Goal: Task Accomplishment & Management: Use online tool/utility

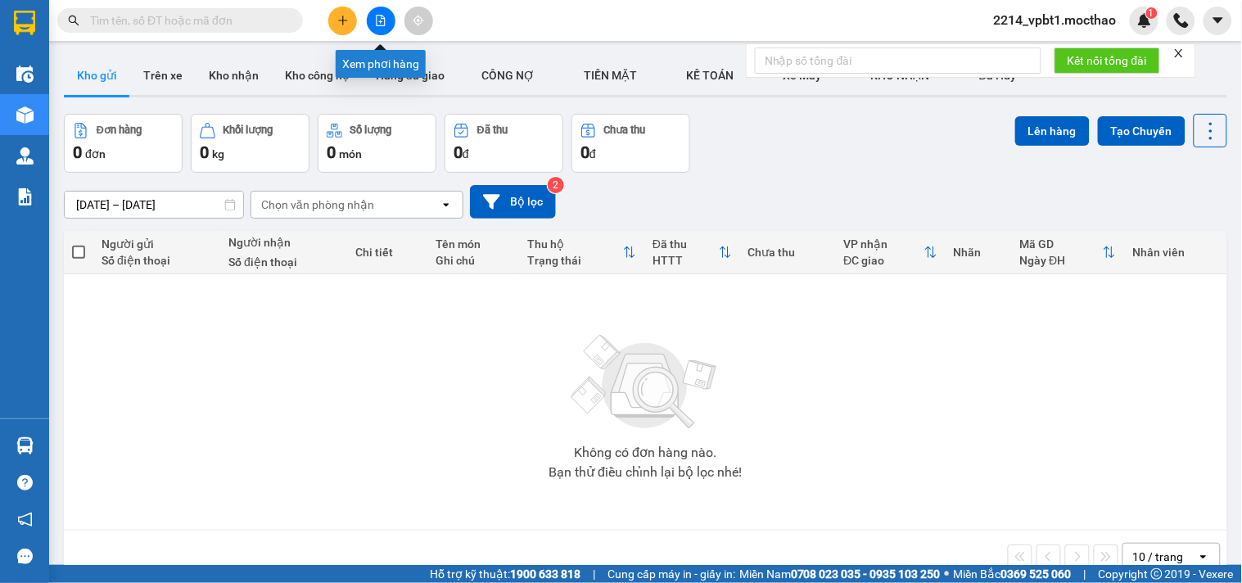
click at [385, 29] on button at bounding box center [381, 21] width 29 height 29
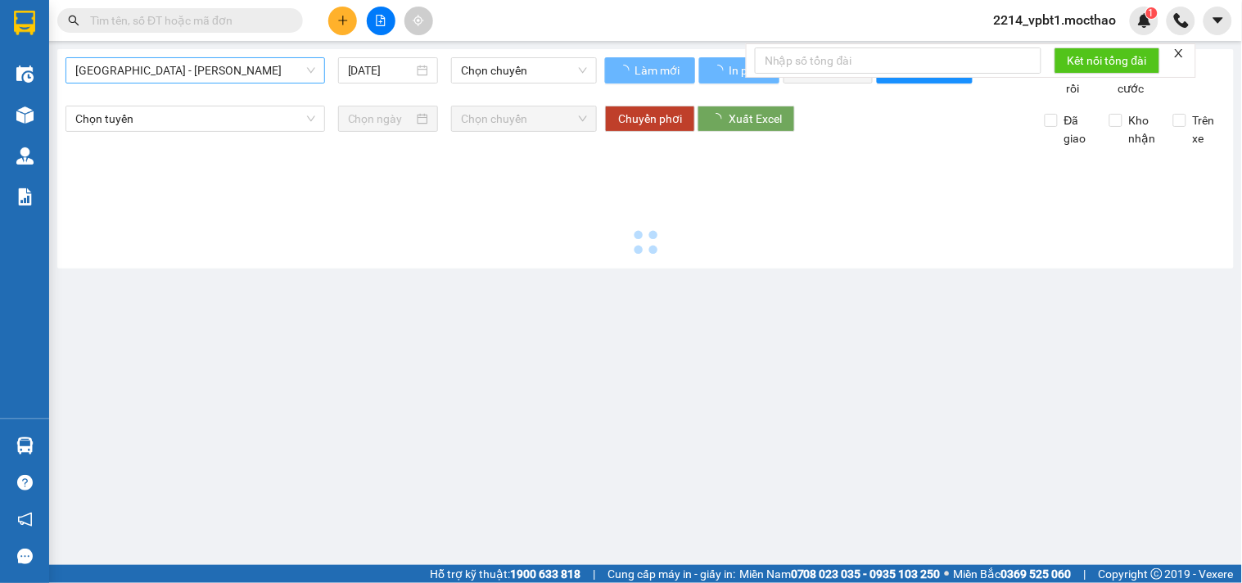
click at [250, 66] on span "[GEOGRAPHIC_DATA] - [PERSON_NAME]" at bounding box center [195, 70] width 240 height 25
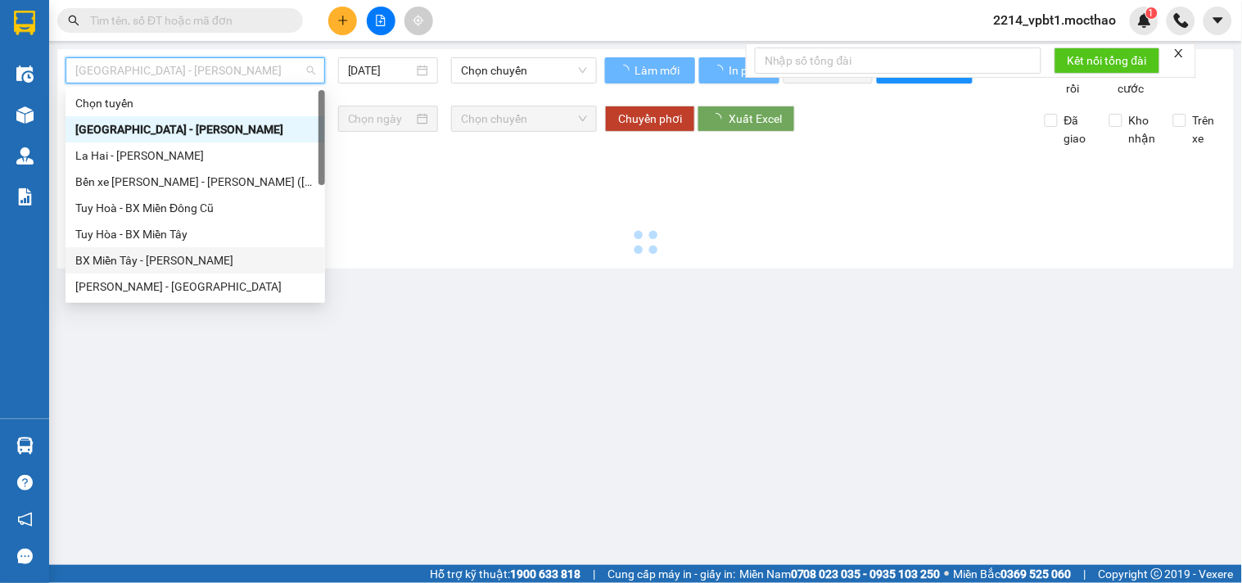
scroll to position [182, 0]
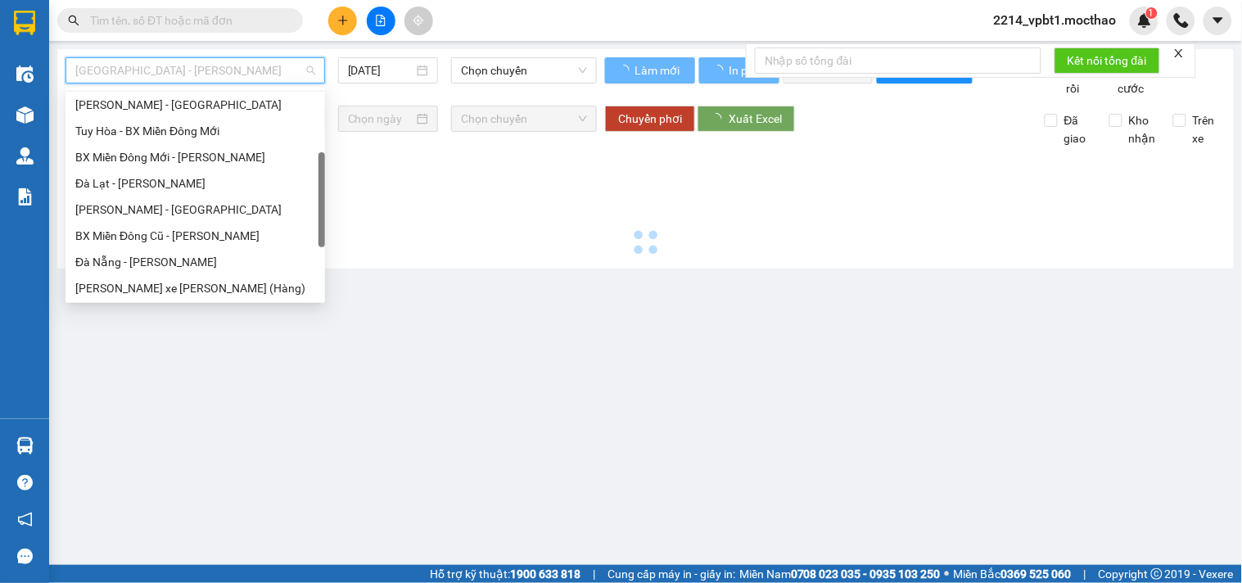
type input "[DATE]"
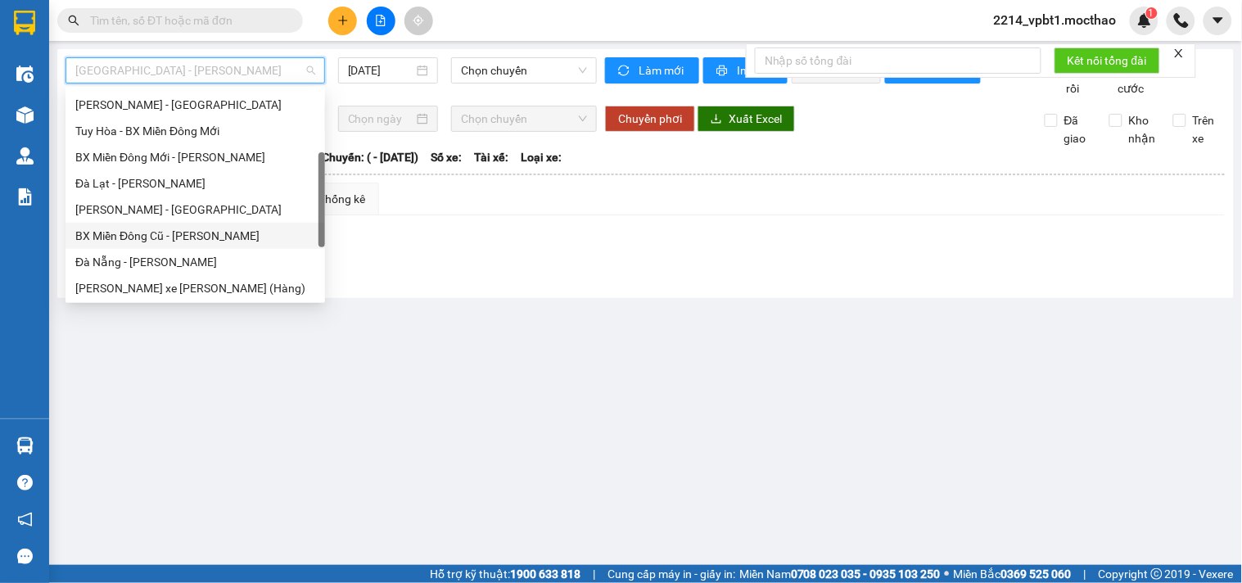
click at [214, 233] on div "BX Miền Đông Cũ - [PERSON_NAME]" at bounding box center [195, 236] width 240 height 18
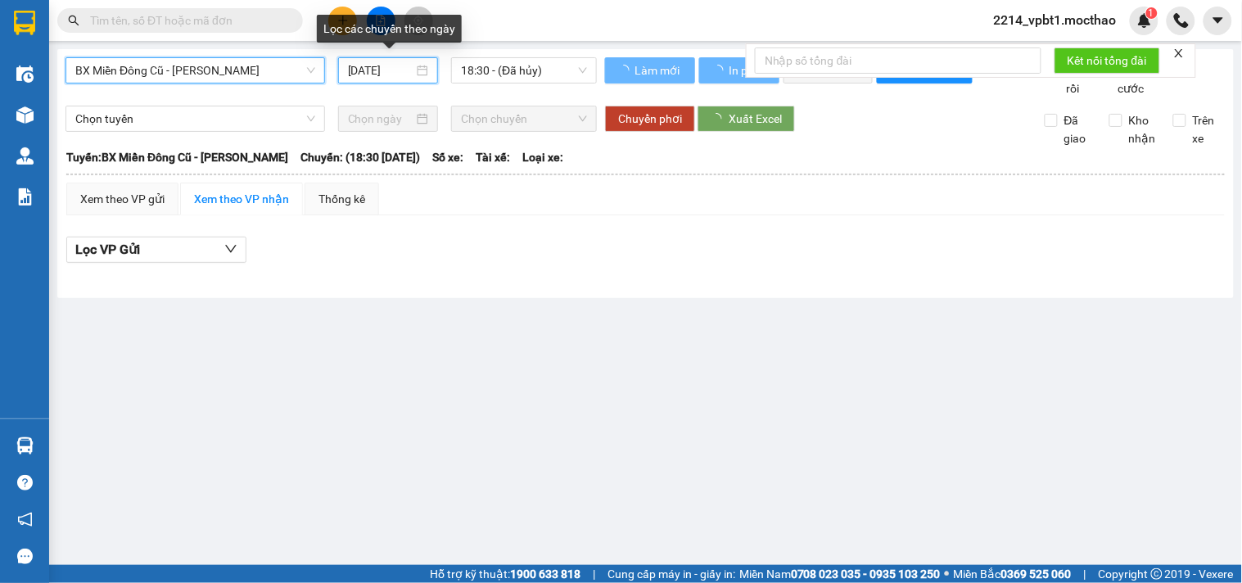
click at [362, 66] on input "[DATE]" at bounding box center [381, 70] width 66 height 18
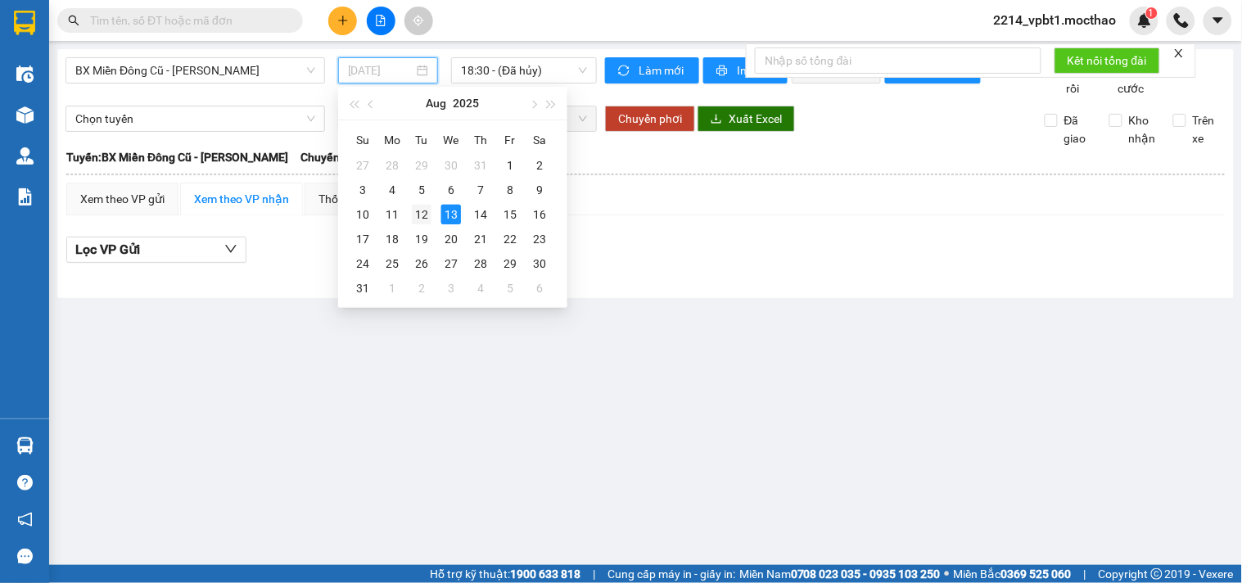
click at [422, 219] on div "12" at bounding box center [422, 215] width 20 height 20
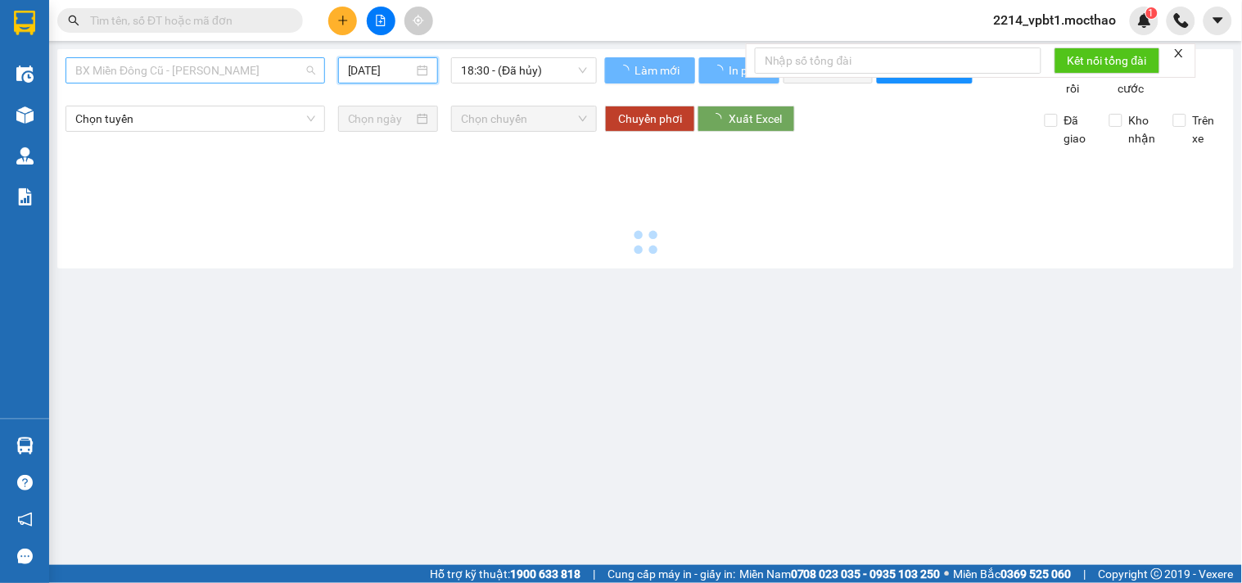
click at [191, 66] on span "BX Miền Đông Cũ - [PERSON_NAME]" at bounding box center [195, 70] width 240 height 25
type input "[DATE]"
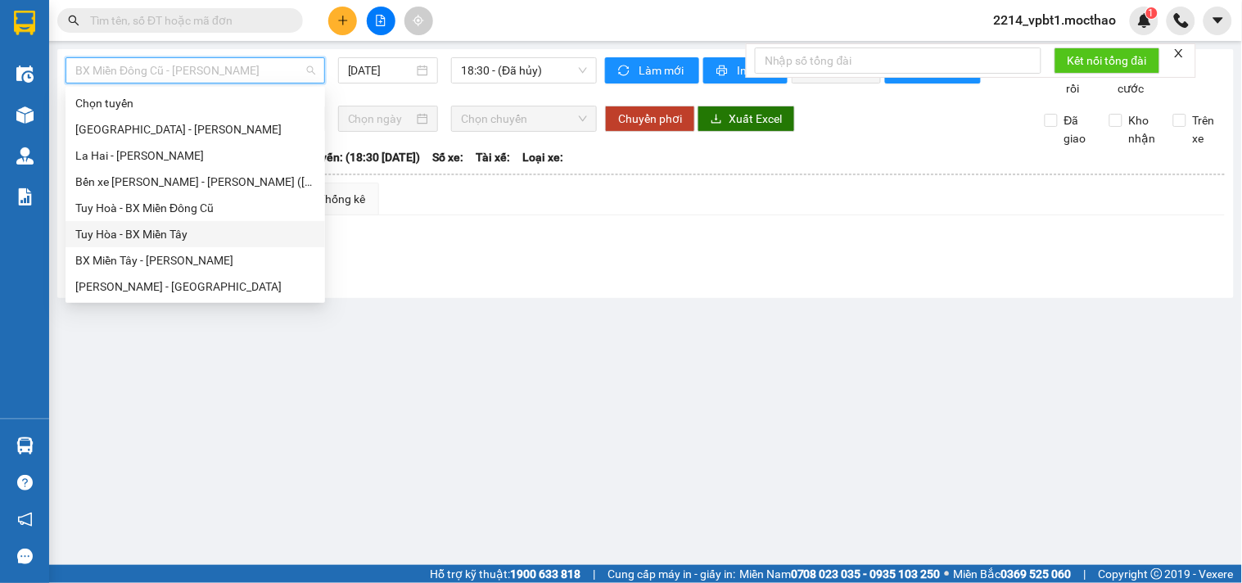
click at [111, 243] on div "Tuy Hòa - BX Miền Tây" at bounding box center [196, 234] width 260 height 26
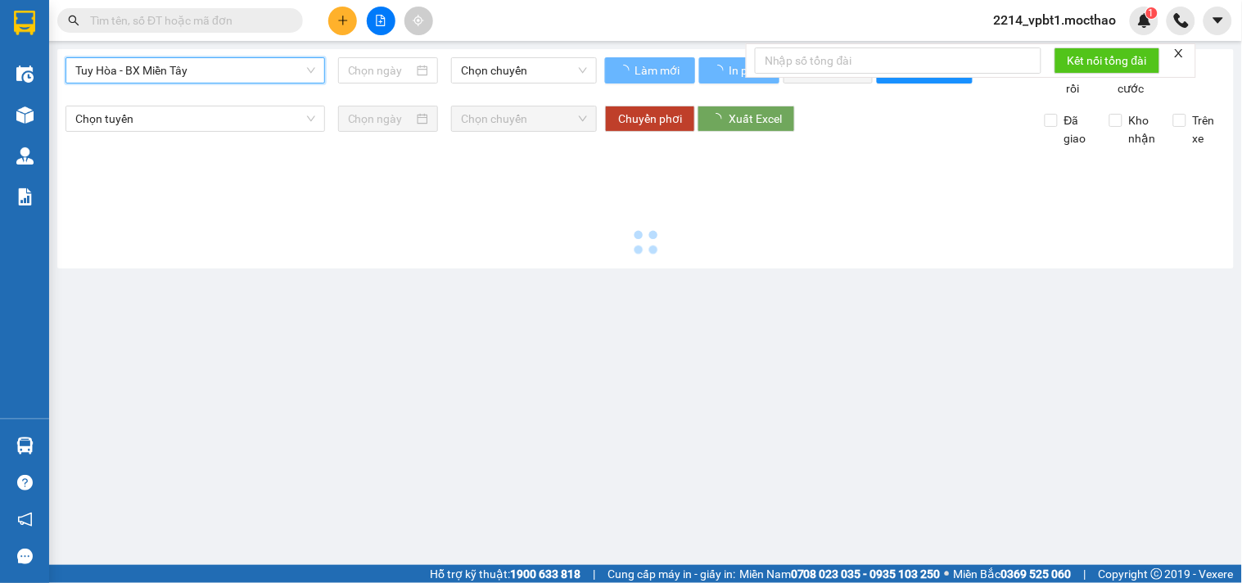
type input "[DATE]"
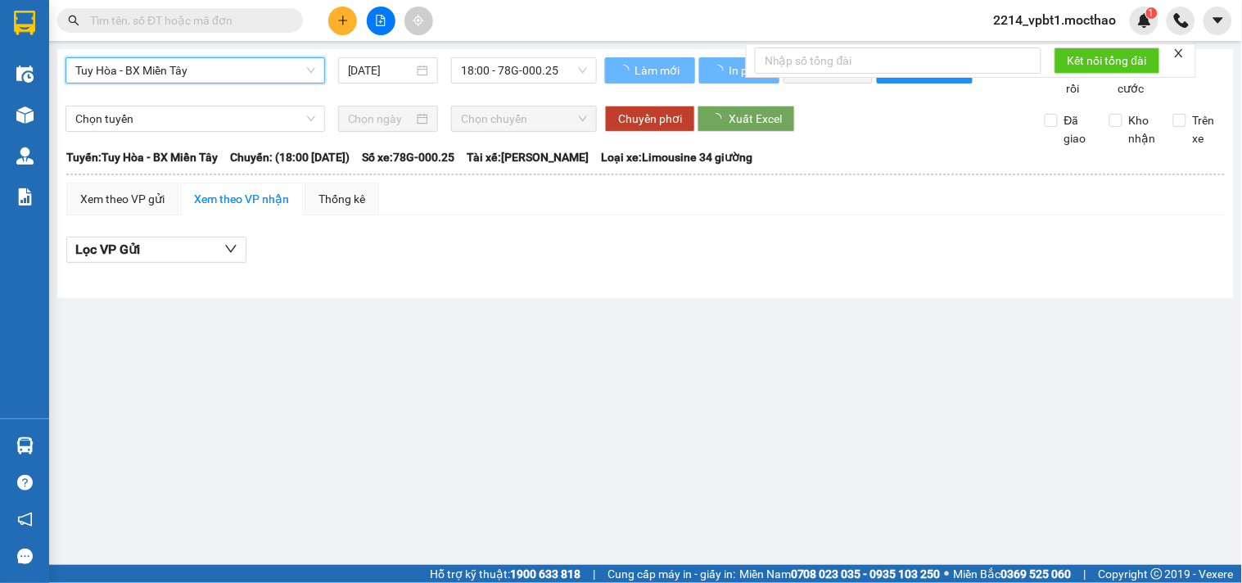
click at [219, 76] on span "Tuy Hòa - BX Miền Tây" at bounding box center [195, 70] width 240 height 25
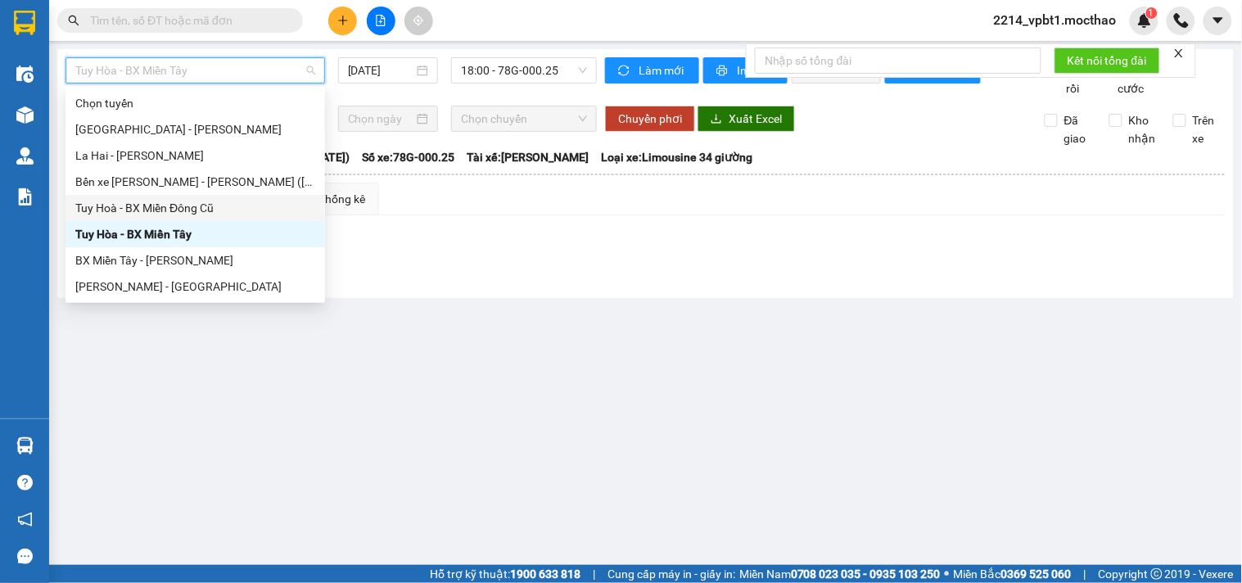
click at [137, 213] on div "Tuy Hoà - BX Miền Đông Cũ" at bounding box center [195, 208] width 240 height 18
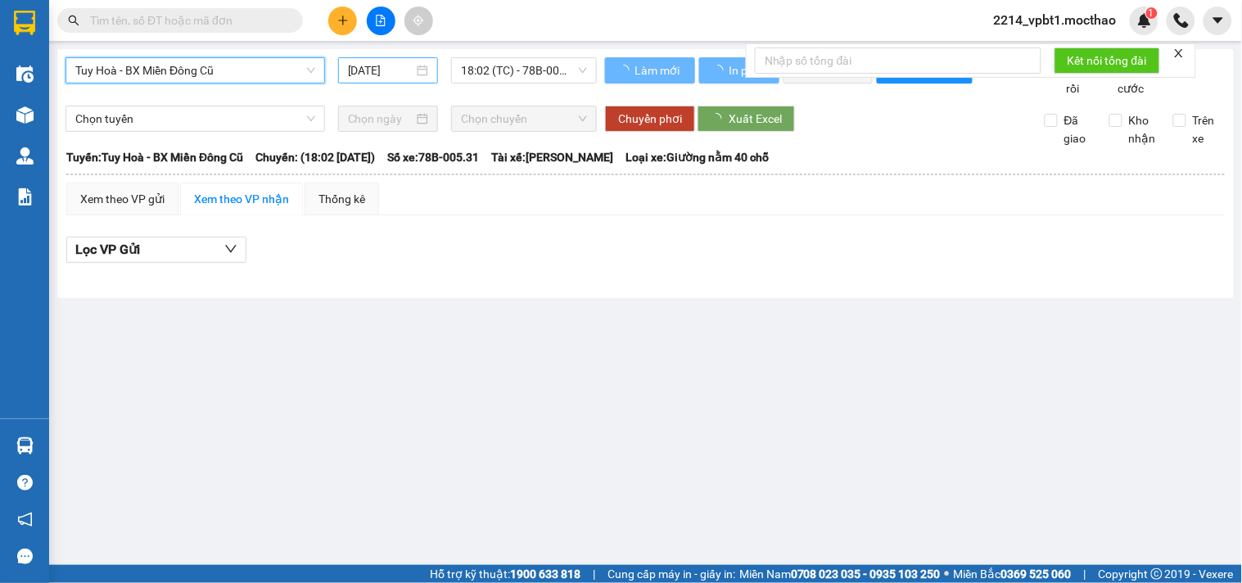
click at [370, 75] on input "[DATE]" at bounding box center [381, 70] width 66 height 18
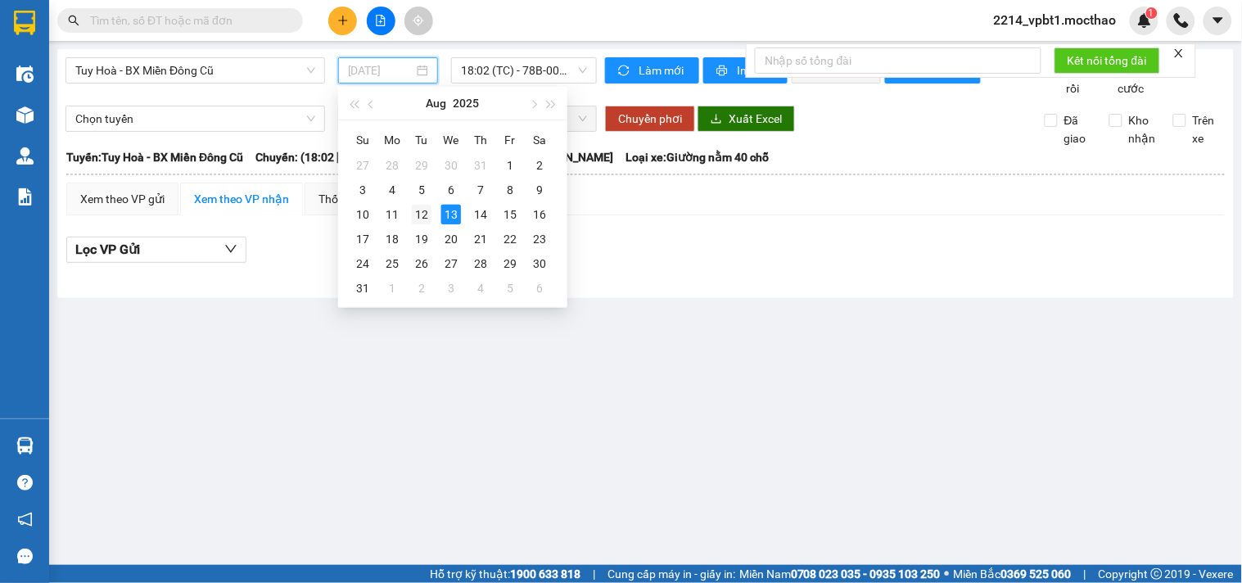
click at [430, 214] on div "12" at bounding box center [422, 215] width 20 height 20
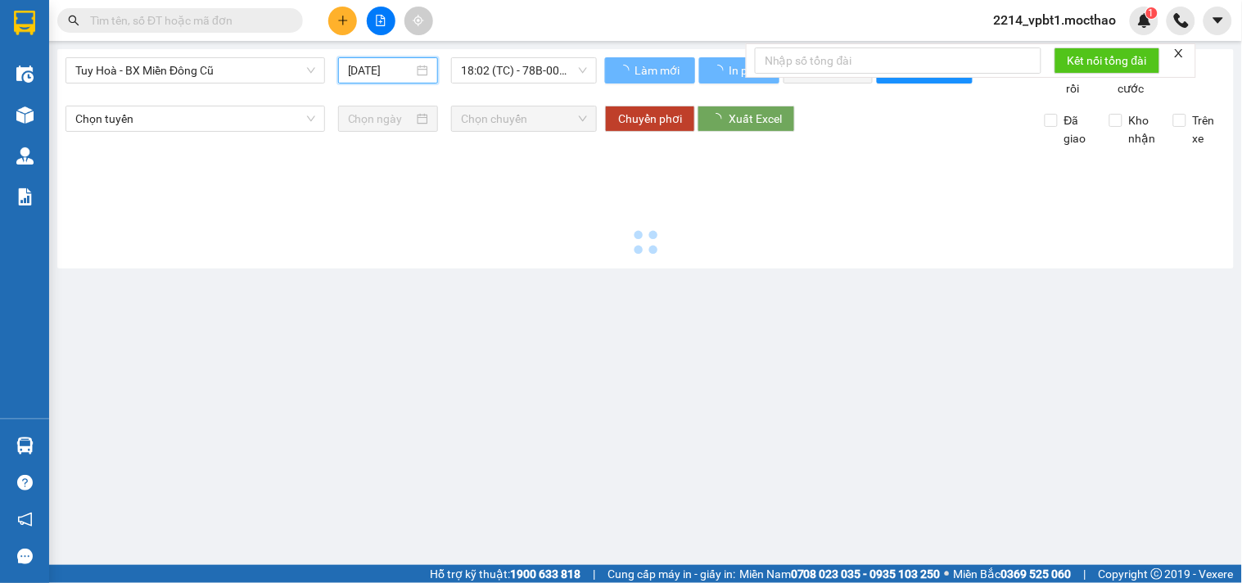
type input "[DATE]"
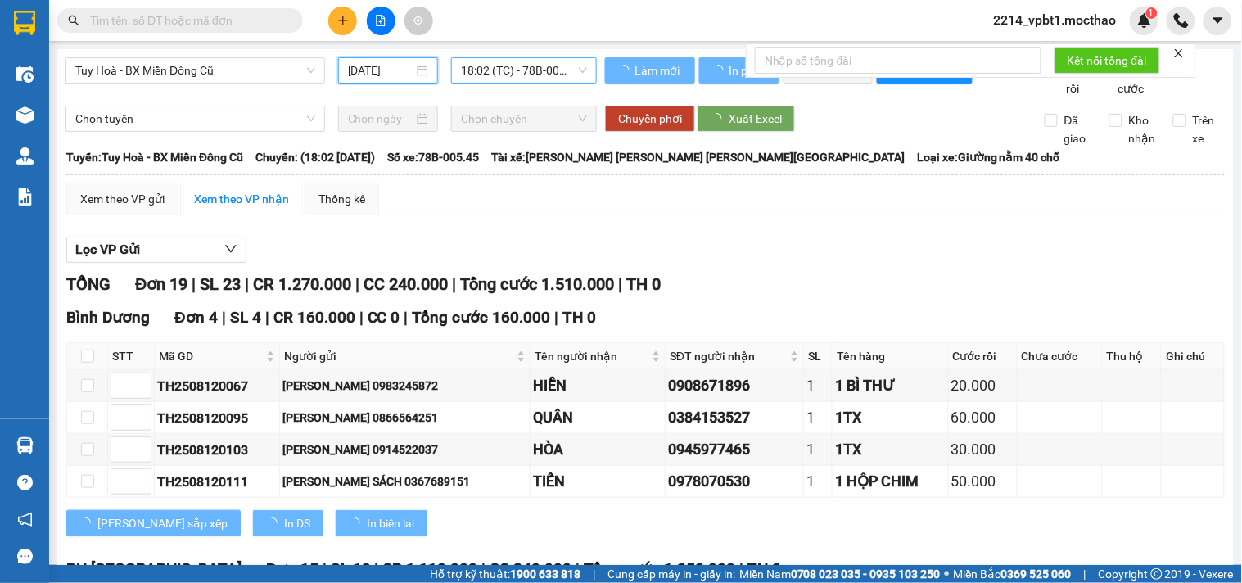
click at [525, 74] on span "18:02 (TC) - 78B-005.45" at bounding box center [524, 70] width 126 height 25
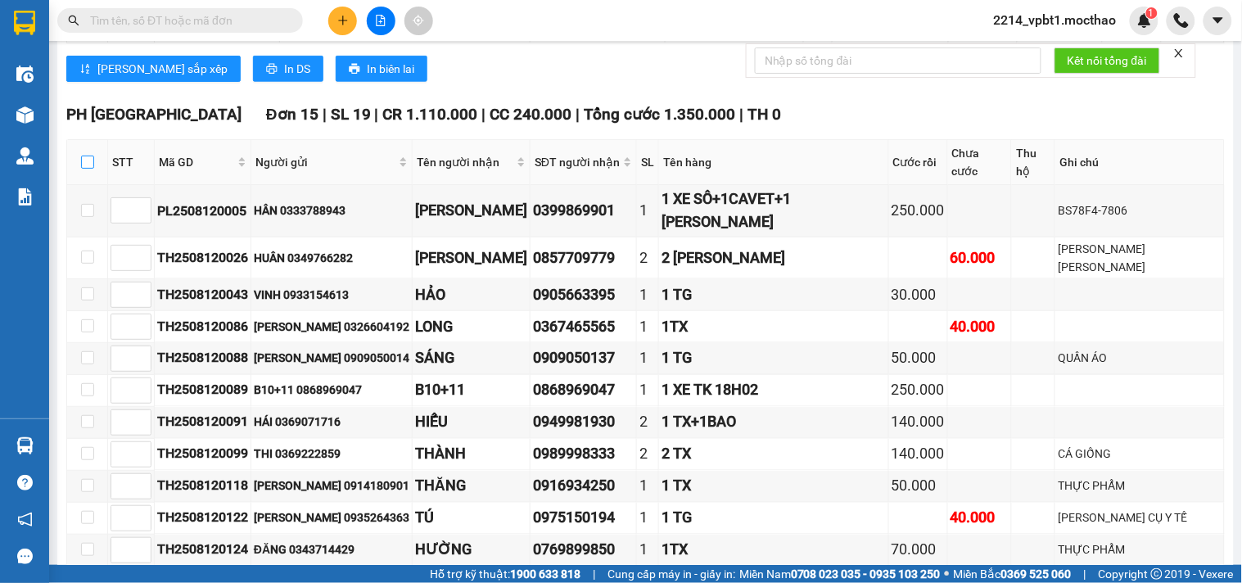
click at [85, 169] on input "checkbox" at bounding box center [87, 162] width 13 height 13
checkbox input "true"
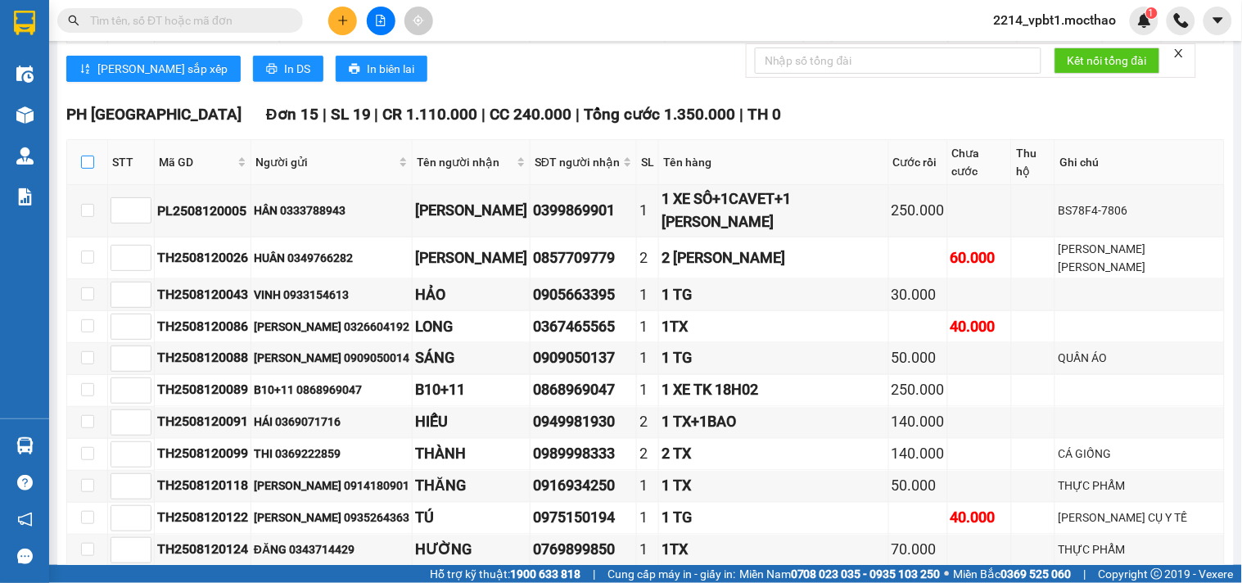
checkbox input "true"
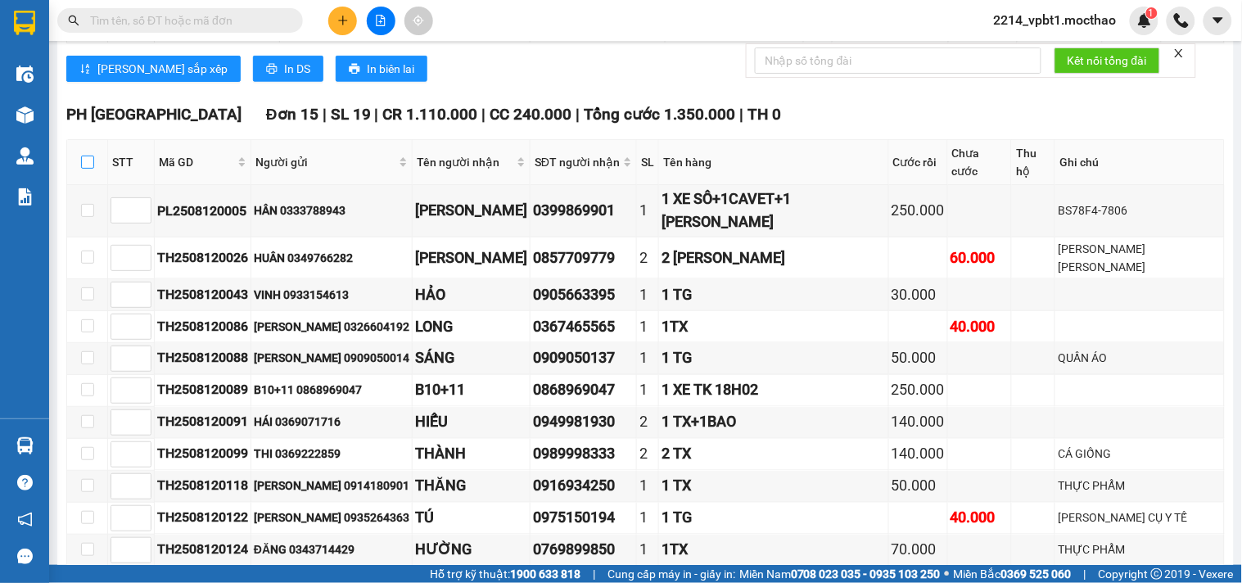
checkbox input "true"
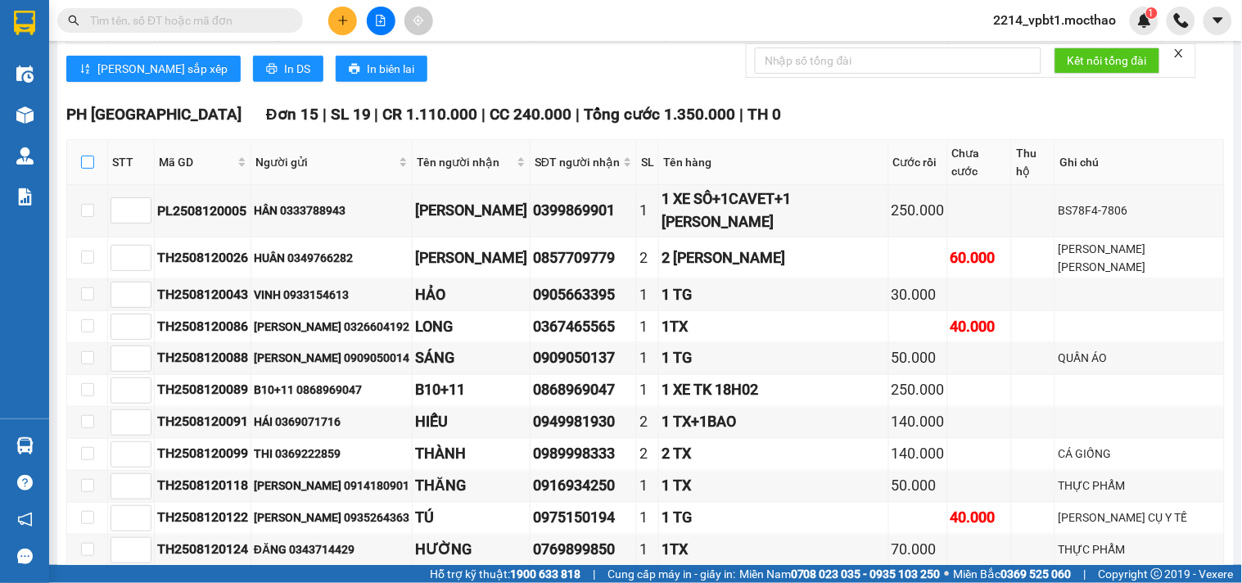
checkbox input "true"
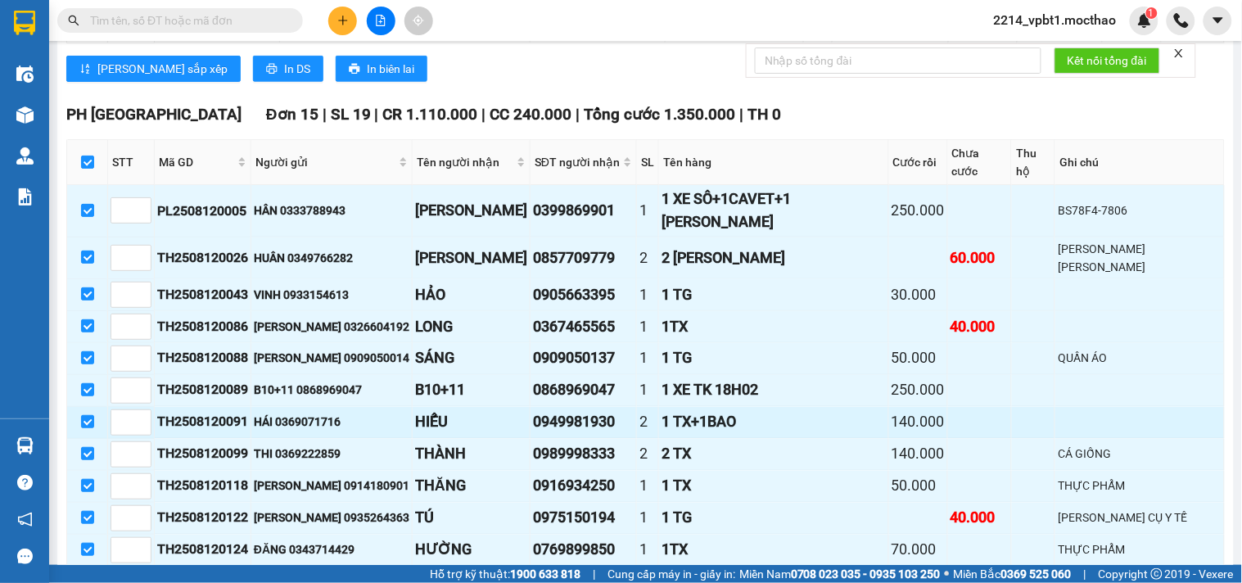
scroll to position [643, 0]
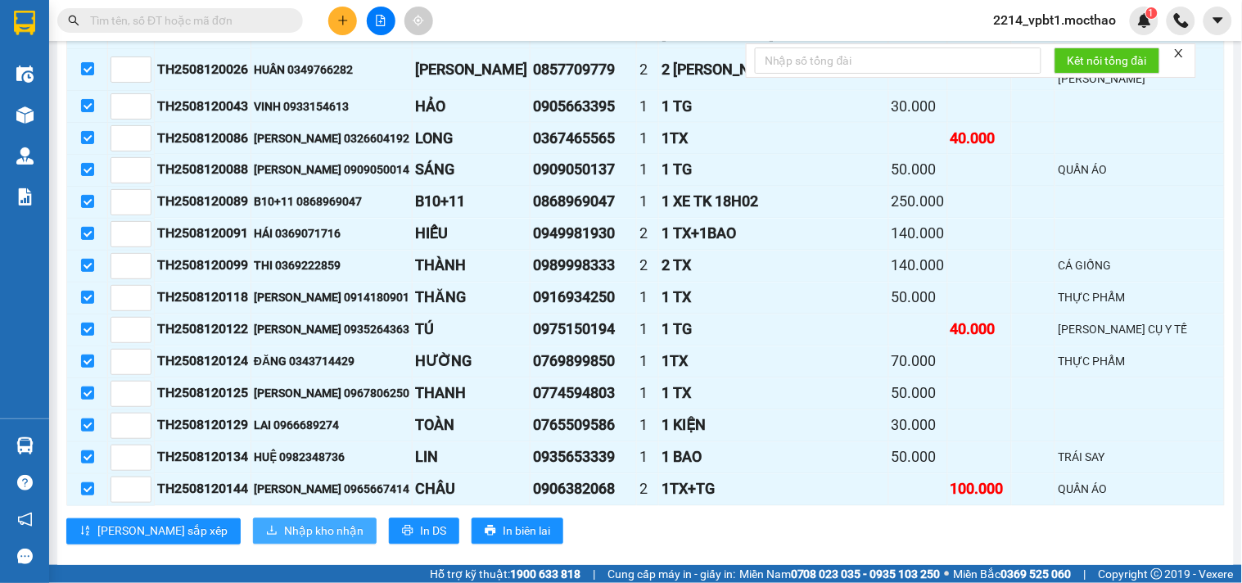
click at [284, 522] on span "Nhập kho nhận" at bounding box center [323, 531] width 79 height 18
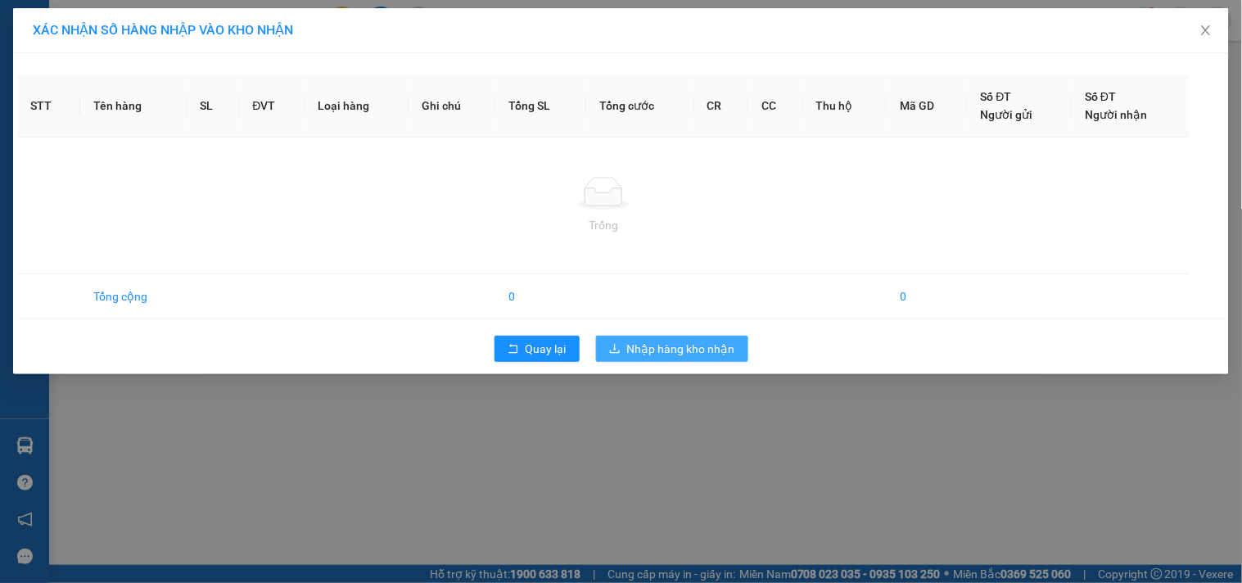
click at [632, 358] on button "Nhập hàng kho nhận" at bounding box center [672, 349] width 152 height 26
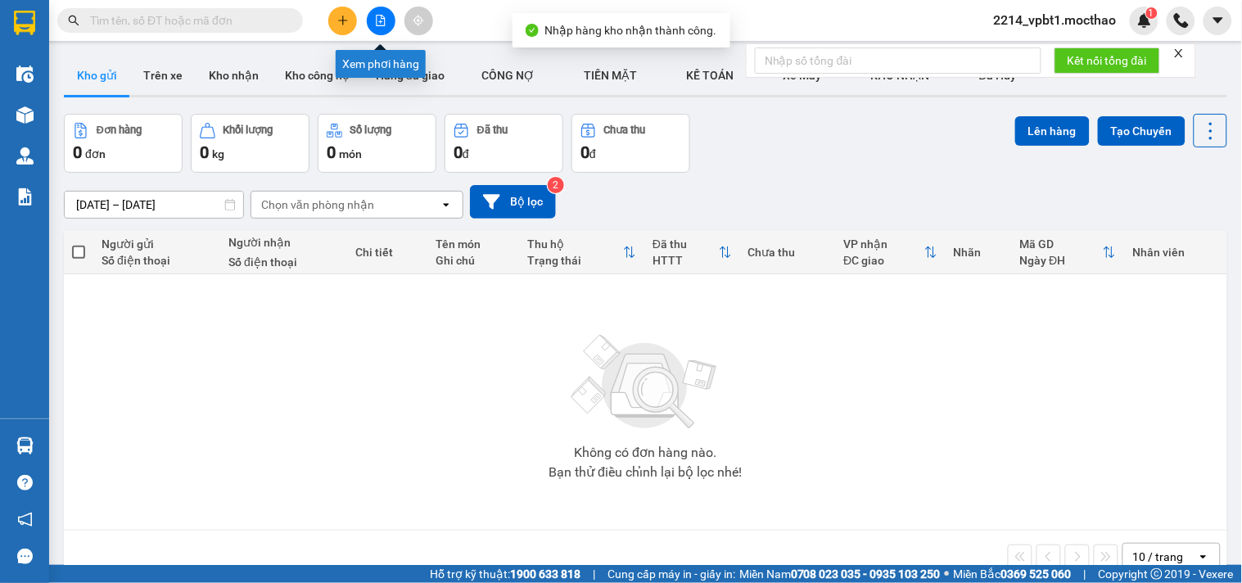
click at [382, 33] on button at bounding box center [381, 21] width 29 height 29
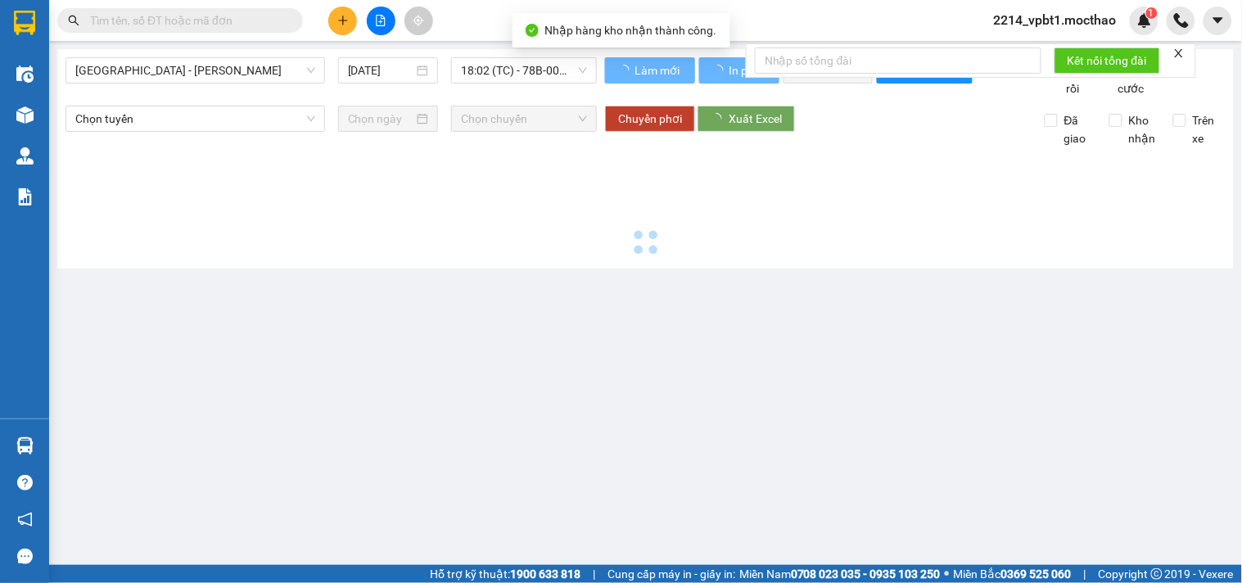
type input "[DATE]"
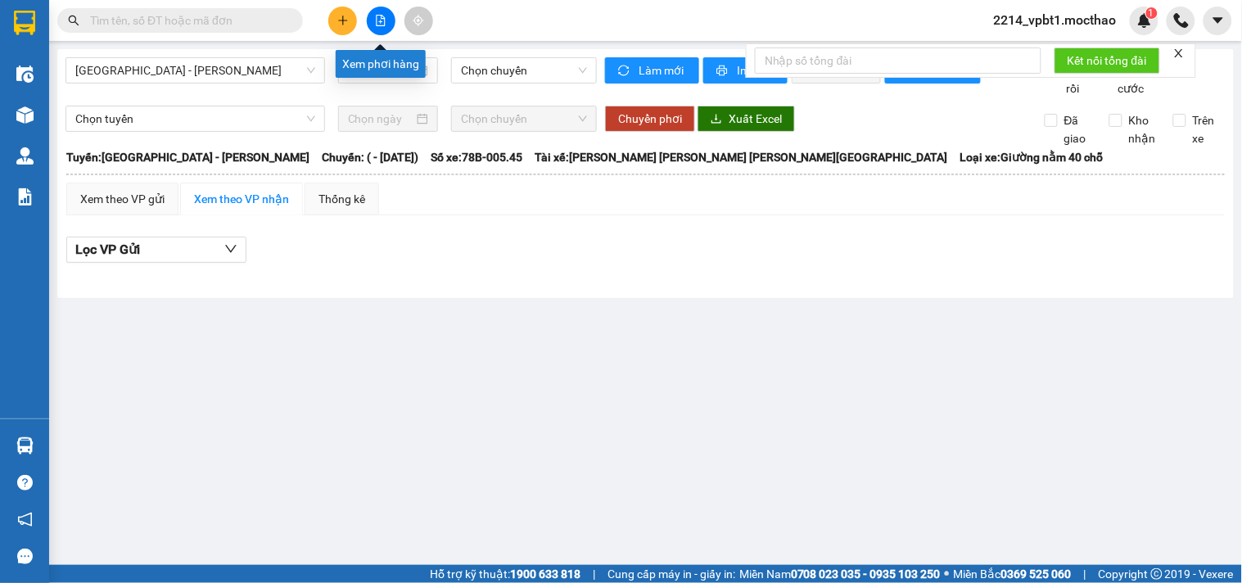
drag, startPoint x: 389, startPoint y: 16, endPoint x: 341, endPoint y: 36, distance: 52.2
click at [382, 20] on button at bounding box center [381, 21] width 29 height 29
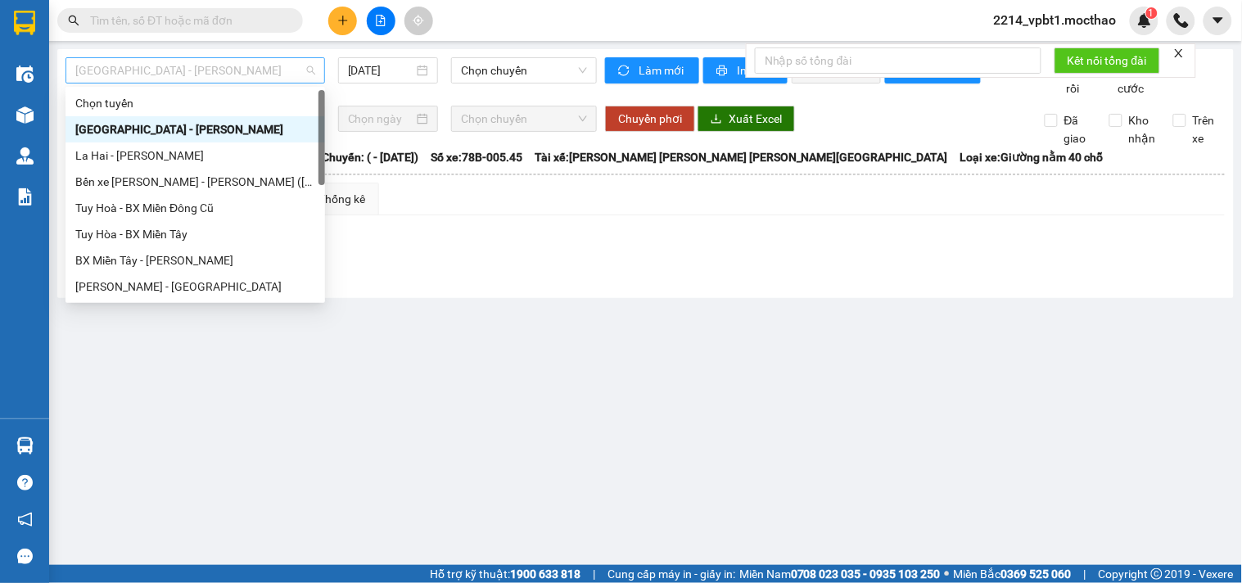
click at [156, 79] on span "[GEOGRAPHIC_DATA] - [PERSON_NAME]" at bounding box center [195, 70] width 240 height 25
click at [169, 210] on div "Tuy Hoà - BX Miền Đông Cũ" at bounding box center [195, 208] width 240 height 18
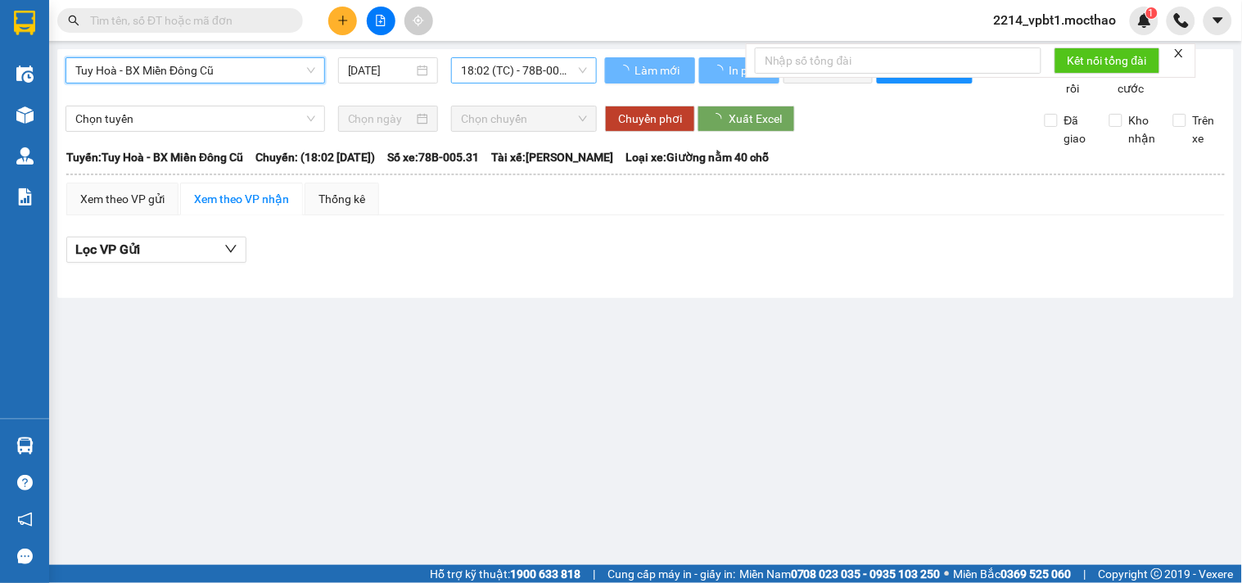
click at [545, 58] on span "18:02 (TC) - 78B-005.31" at bounding box center [524, 70] width 126 height 25
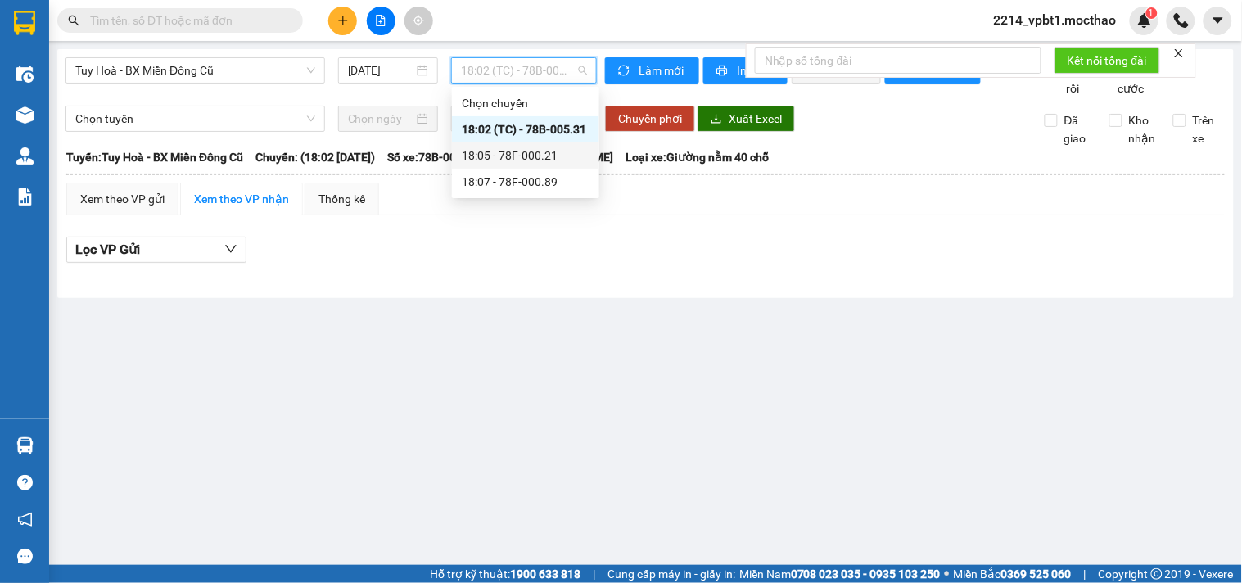
click at [535, 165] on div "18:05 - 78F-000.21" at bounding box center [525, 155] width 147 height 26
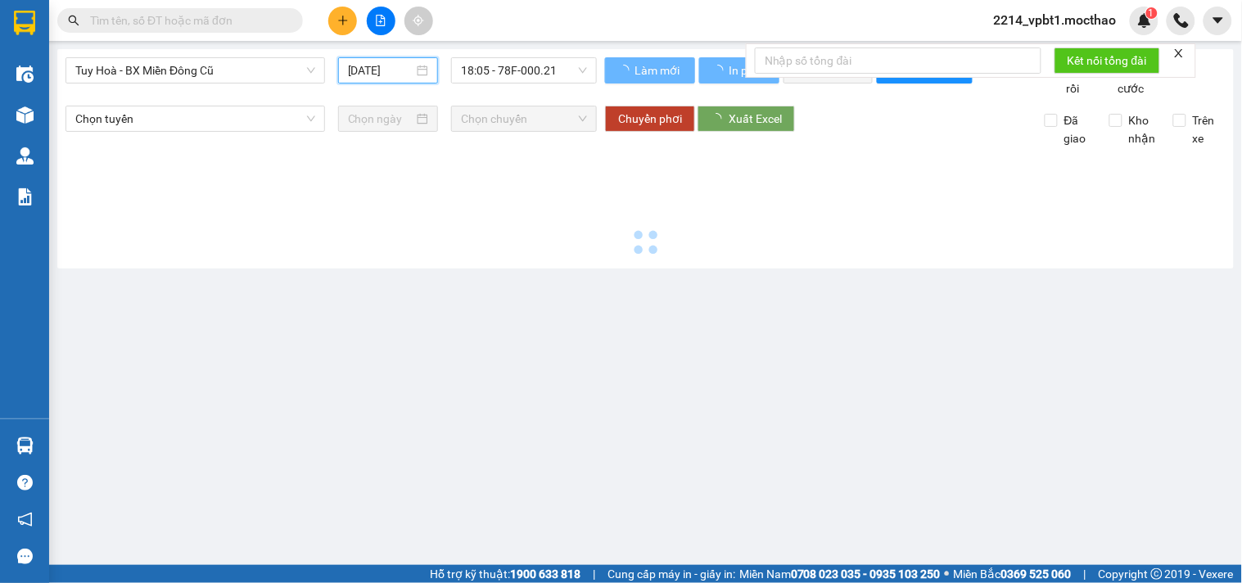
click at [389, 71] on input "[DATE]" at bounding box center [381, 70] width 66 height 18
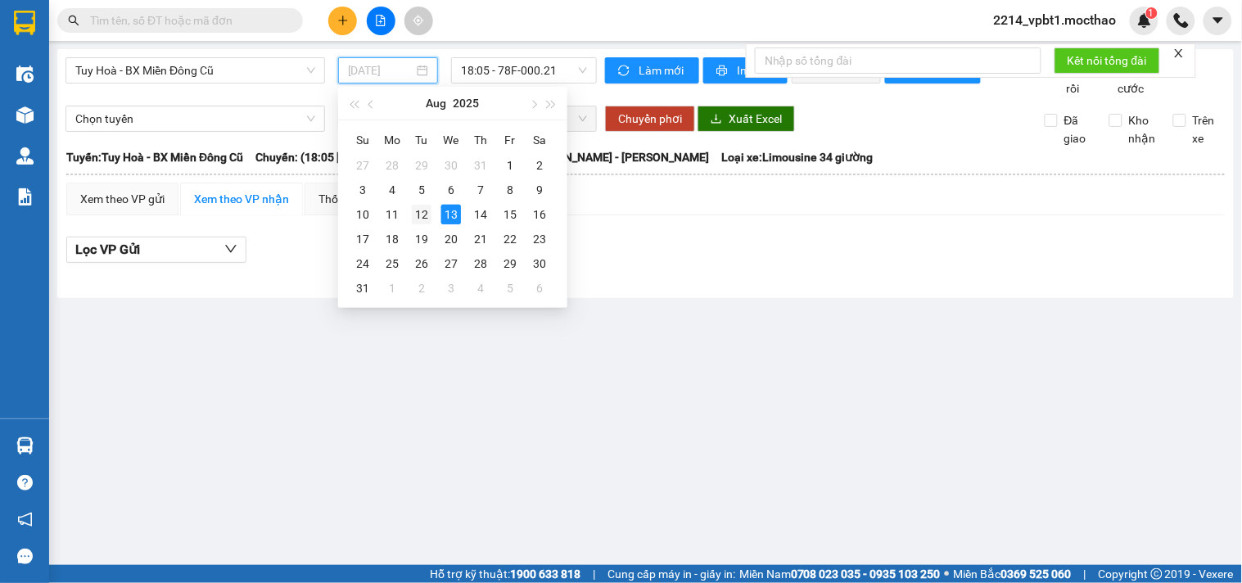
click at [422, 214] on div "12" at bounding box center [422, 215] width 20 height 20
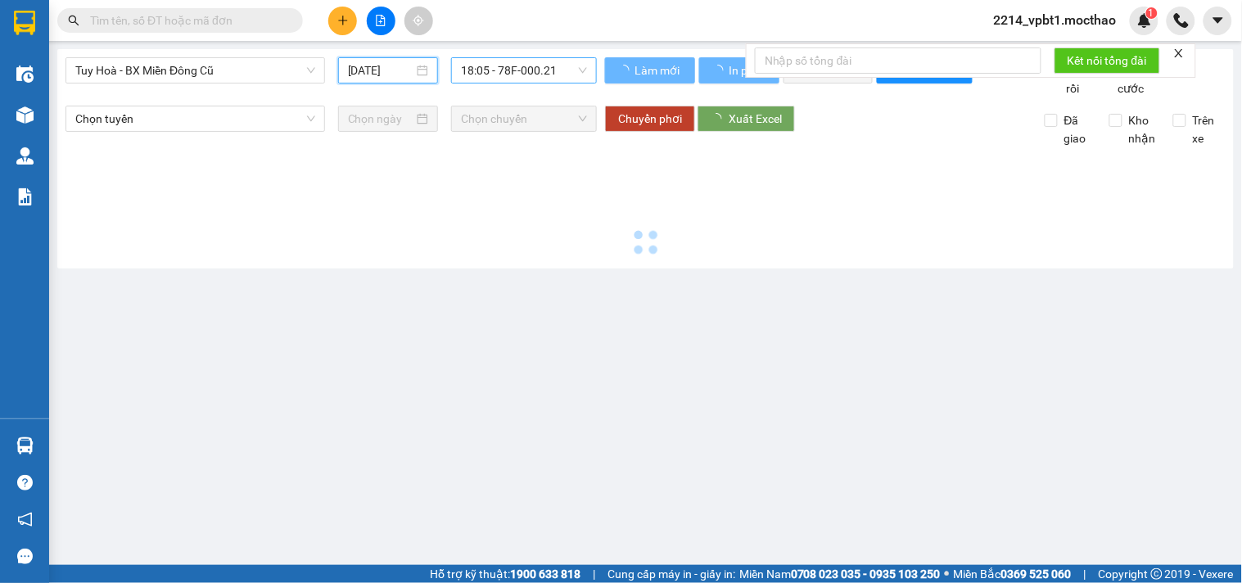
type input "[DATE]"
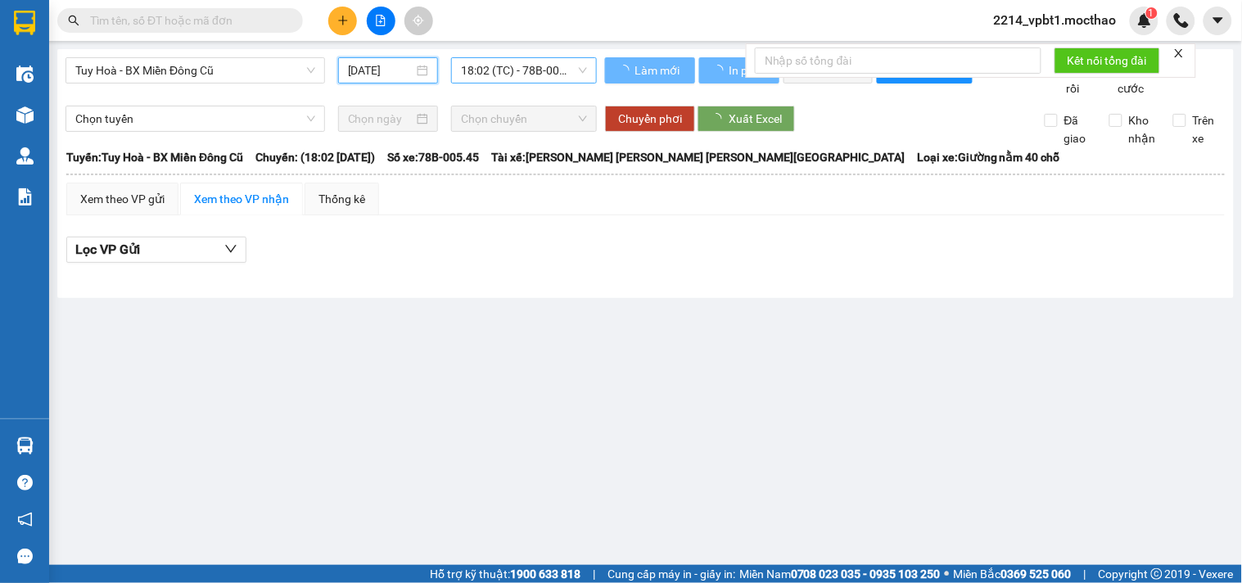
click at [530, 71] on span "18:02 (TC) - 78B-005.45" at bounding box center [524, 70] width 126 height 25
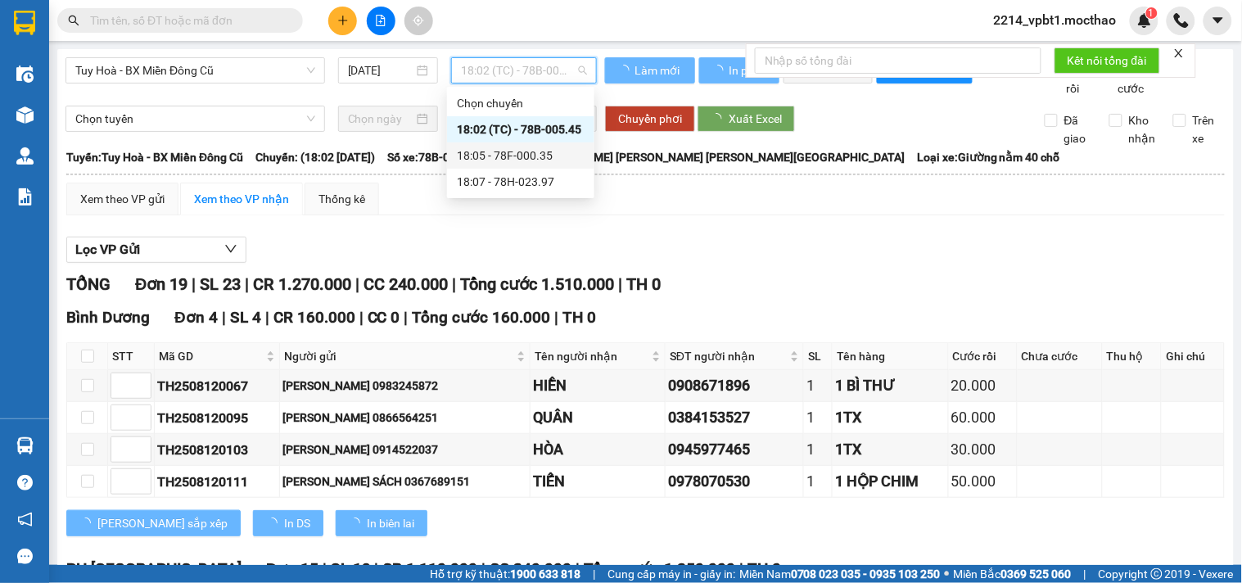
click at [526, 150] on div "18:05 - 78F-000.35" at bounding box center [521, 156] width 128 height 18
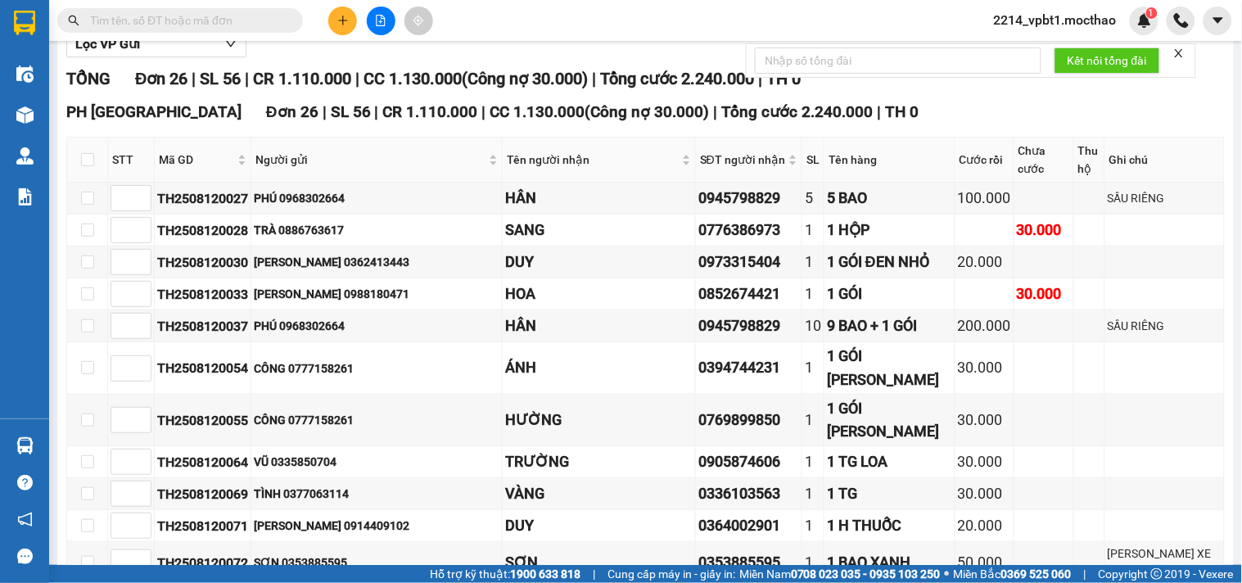
scroll to position [23, 0]
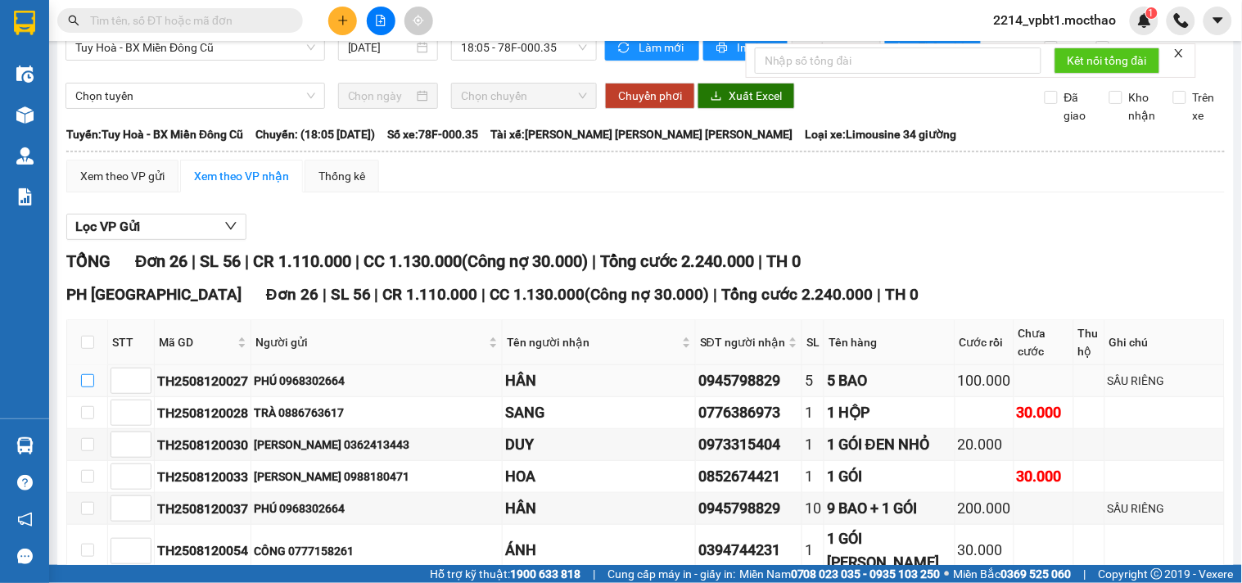
click at [84, 387] on input "checkbox" at bounding box center [87, 380] width 13 height 13
checkbox input "true"
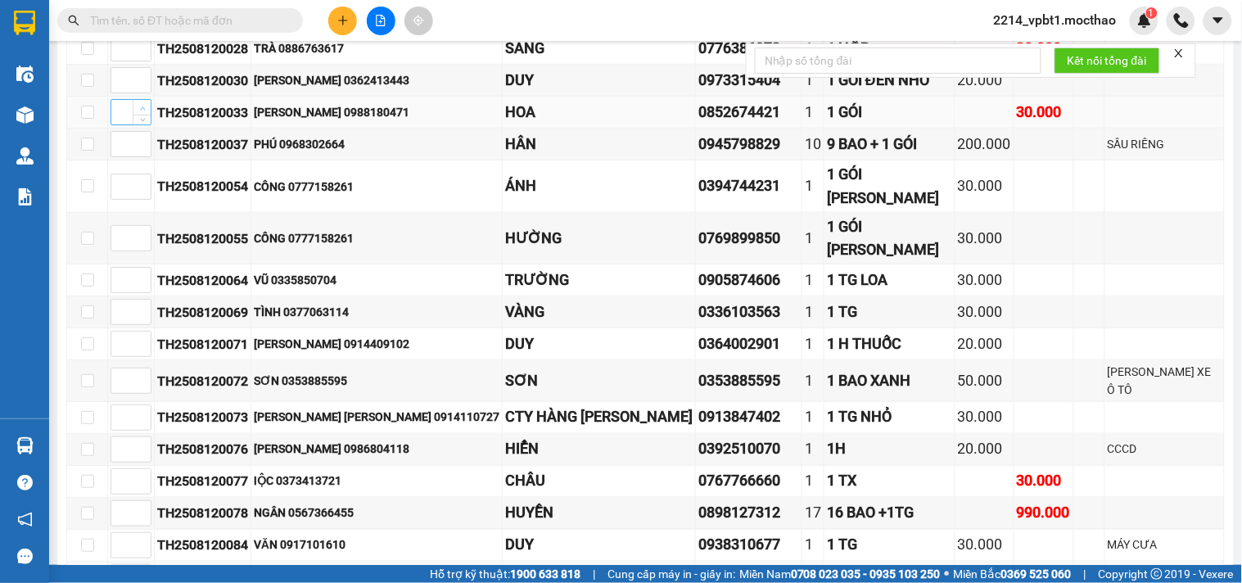
scroll to position [115, 0]
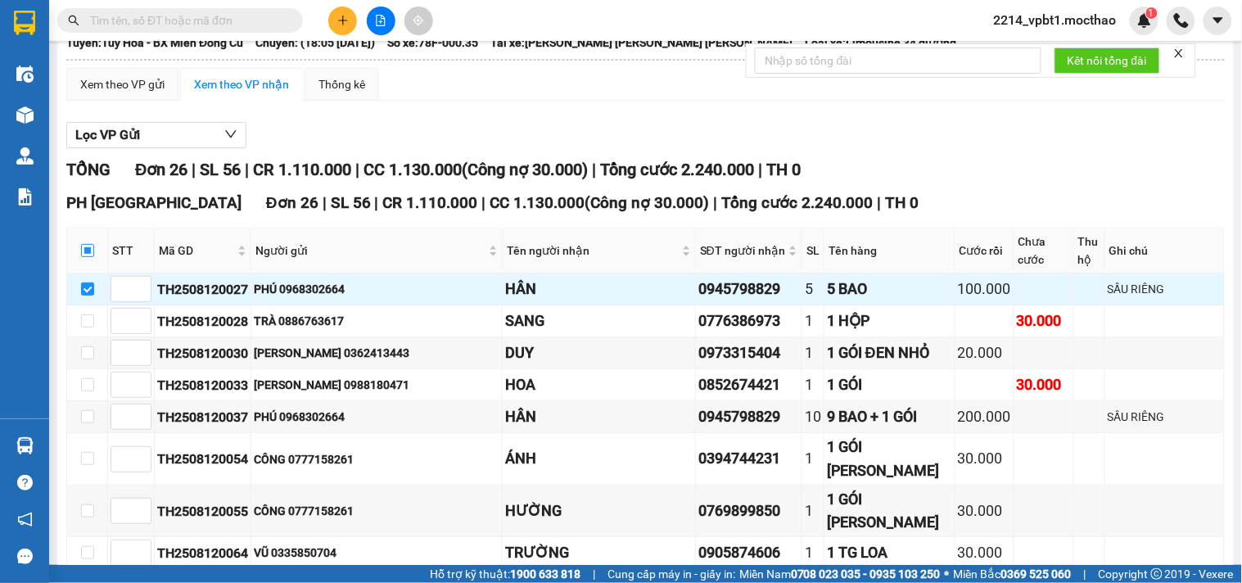
click at [83, 260] on label at bounding box center [87, 251] width 13 height 18
click at [83, 257] on input "checkbox" at bounding box center [87, 250] width 13 height 13
checkbox input "true"
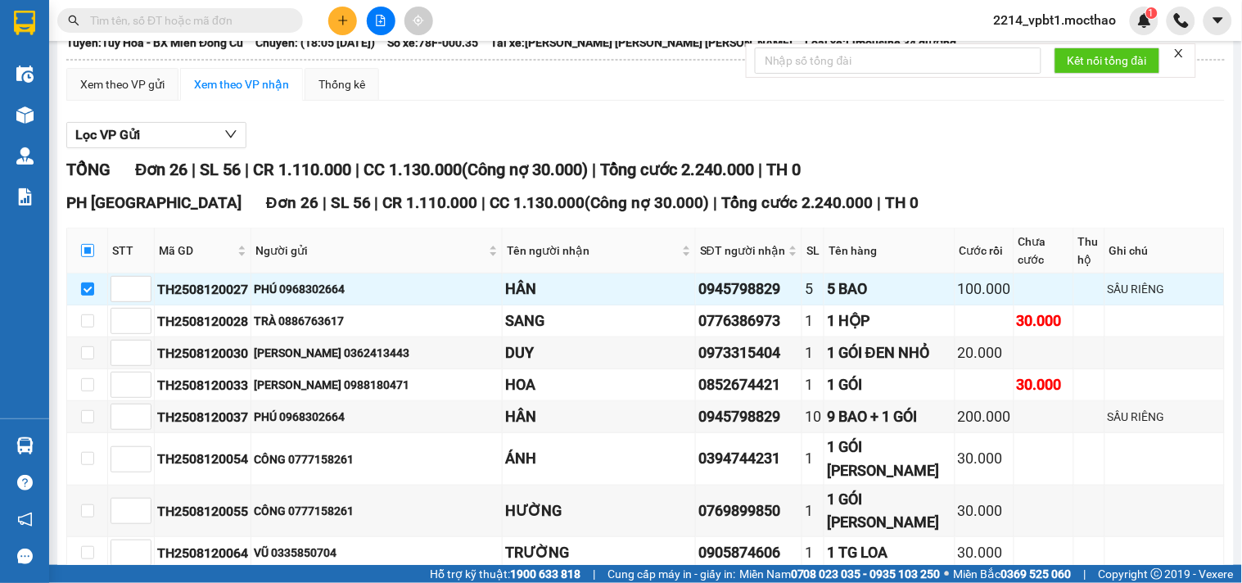
checkbox input "true"
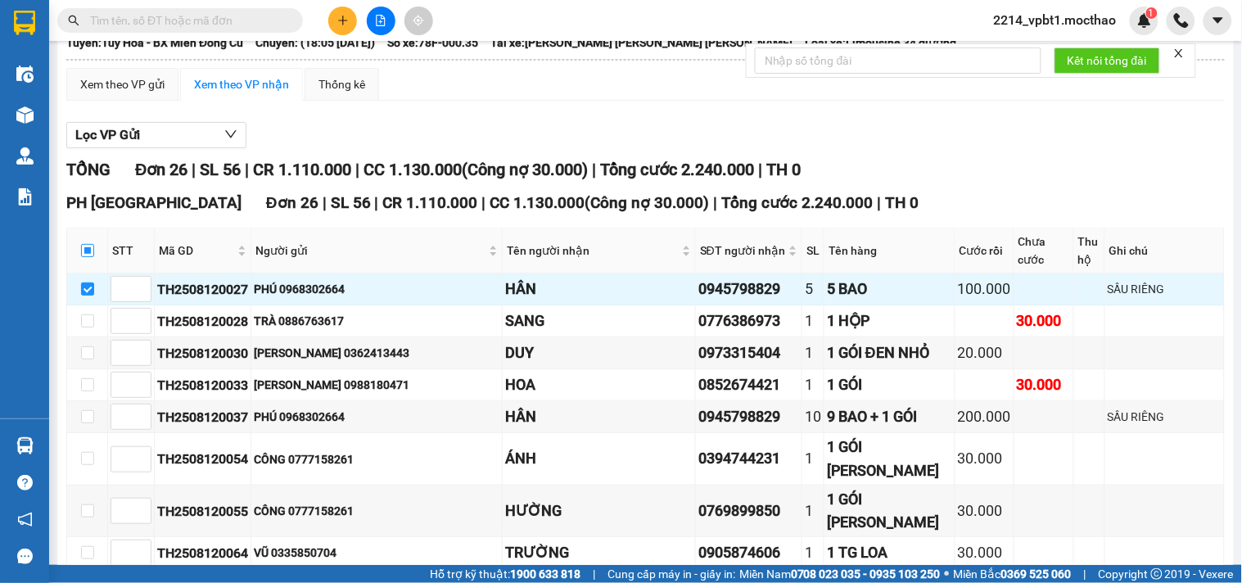
checkbox input "true"
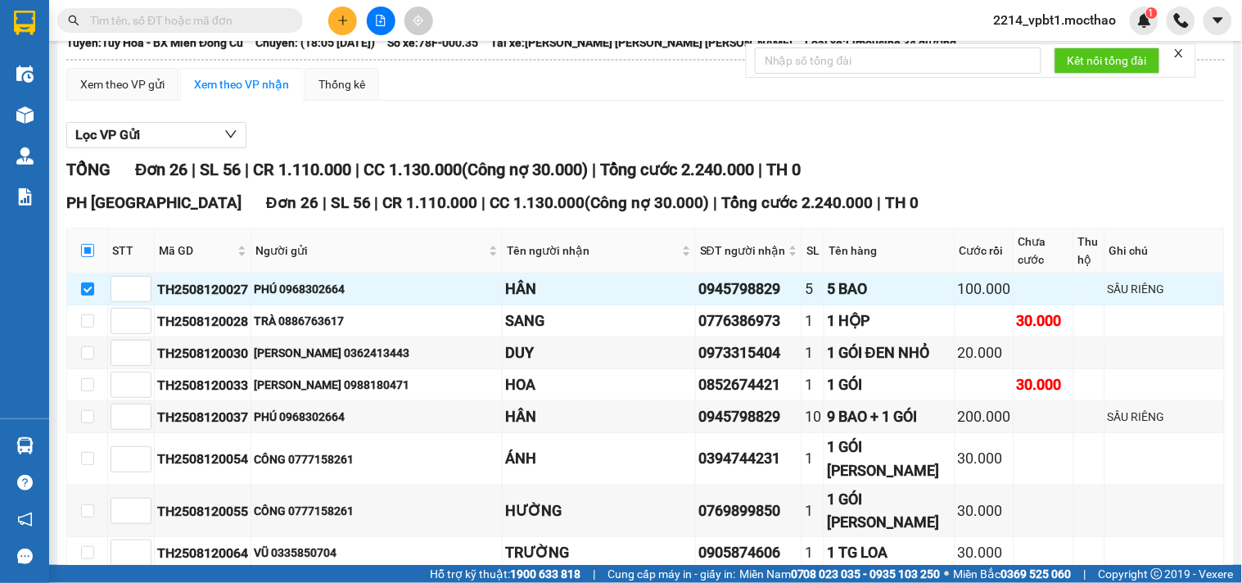
checkbox input "true"
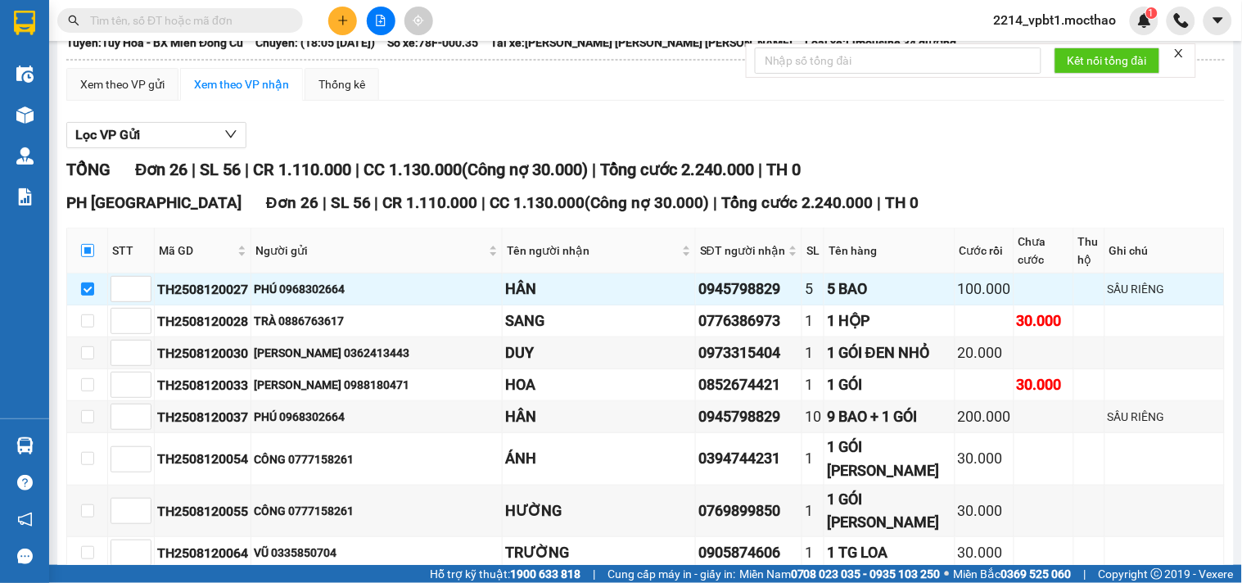
checkbox input "true"
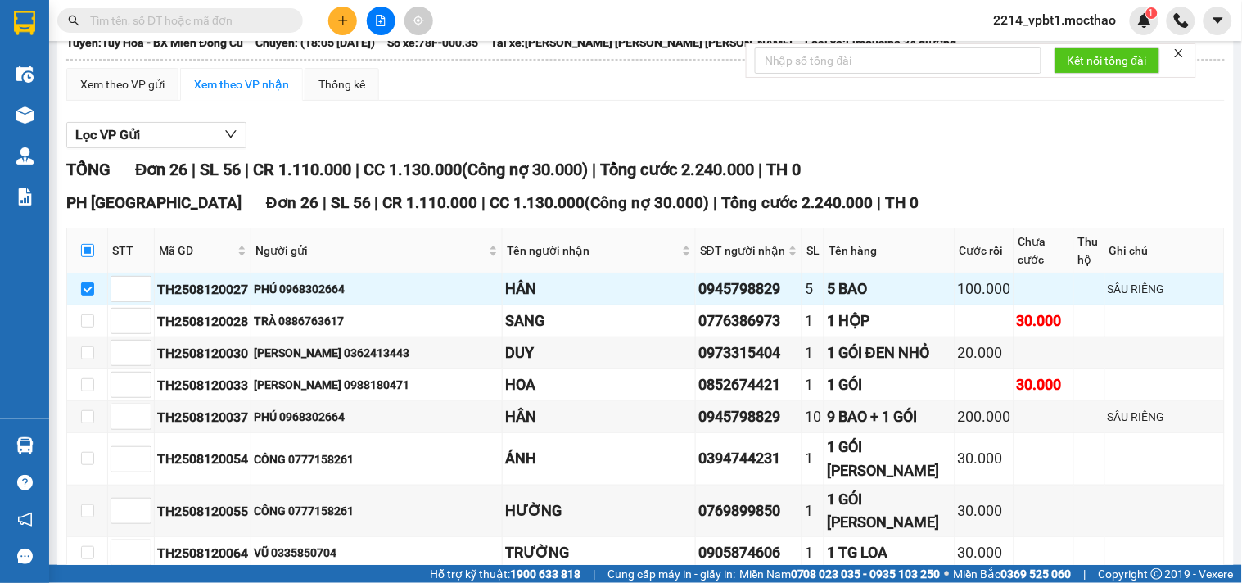
checkbox input "true"
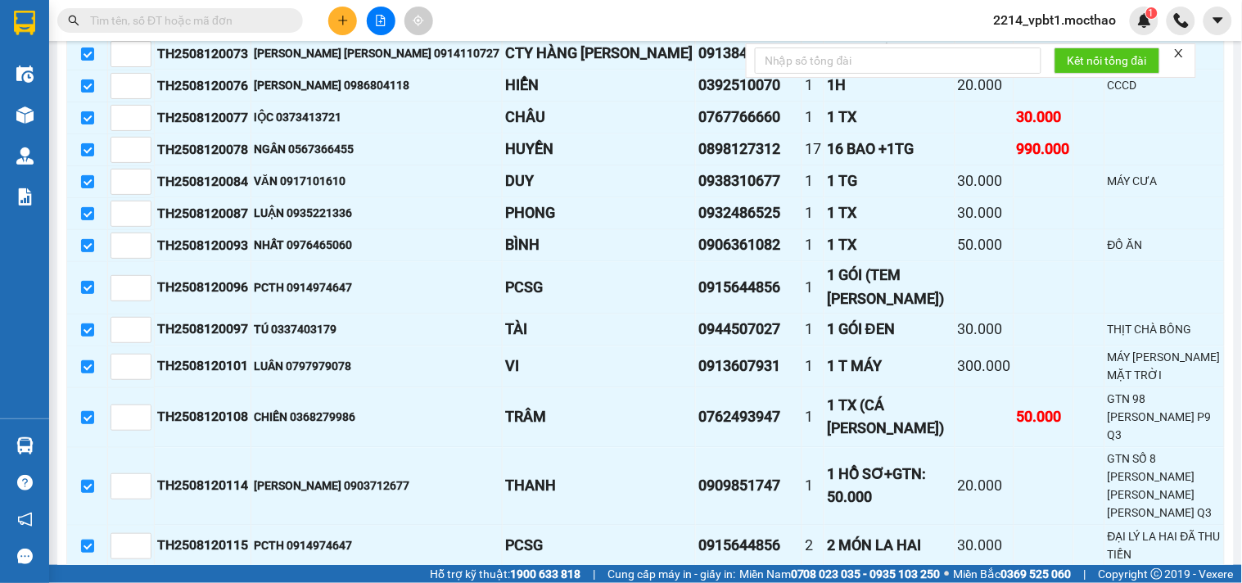
scroll to position [842, 0]
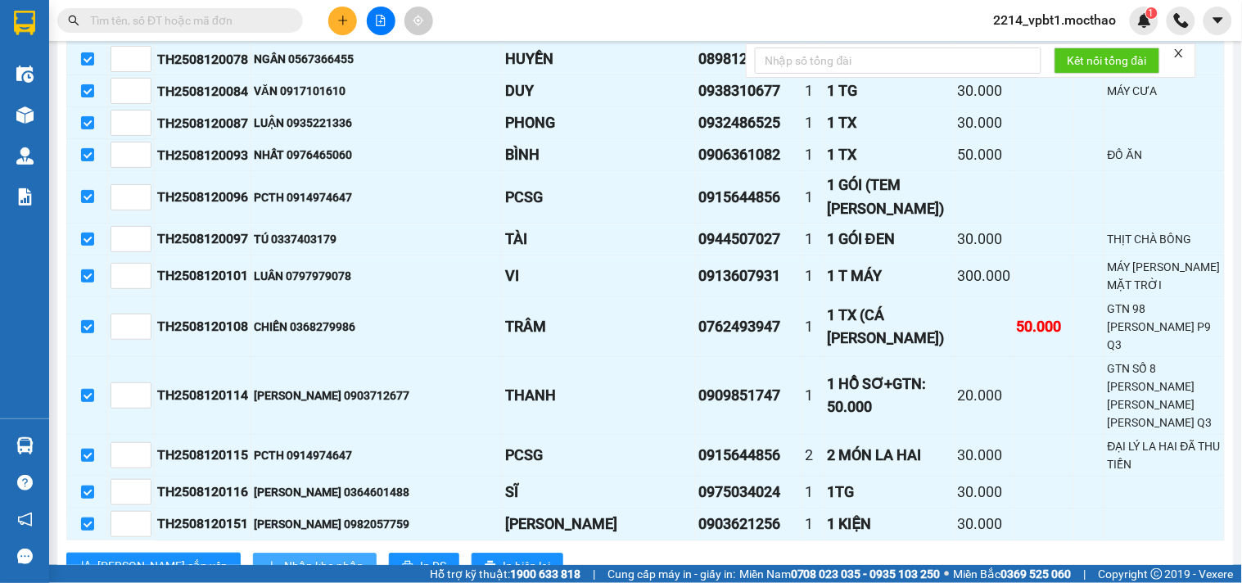
click at [253, 553] on button "Nhập kho nhận" at bounding box center [315, 566] width 124 height 26
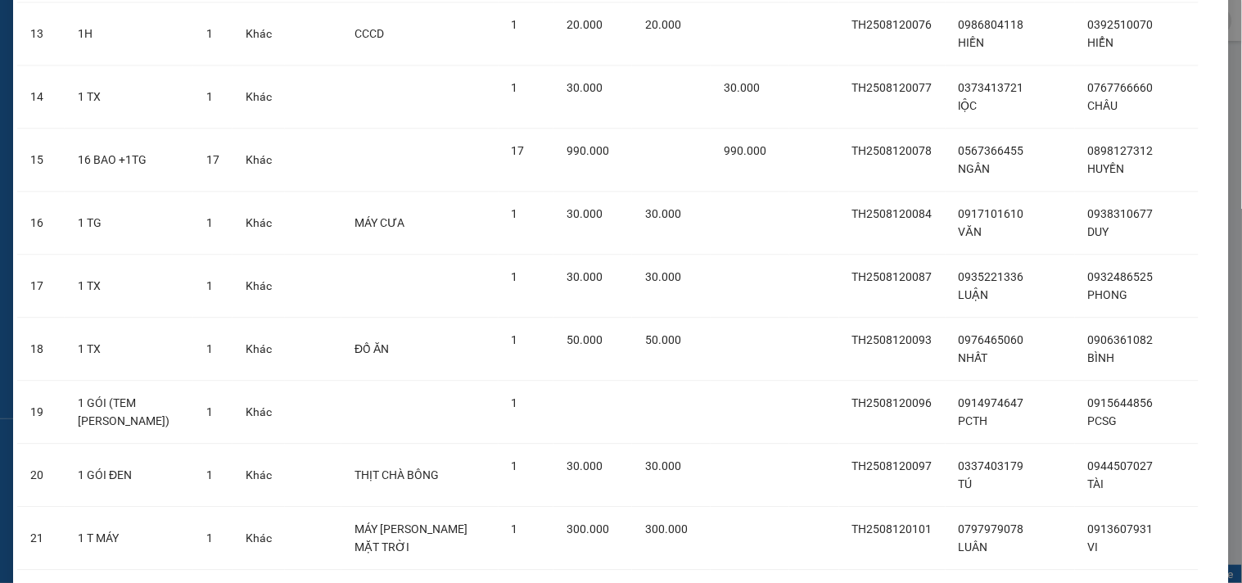
scroll to position [1331, 0]
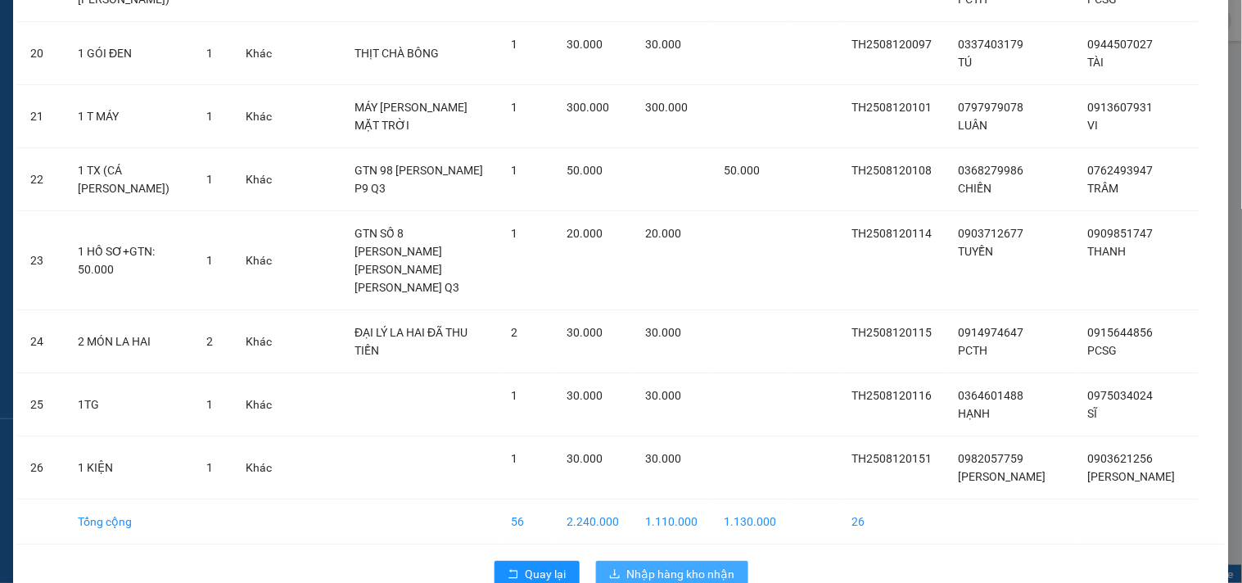
click at [664, 565] on span "Nhập hàng kho nhận" at bounding box center [681, 574] width 108 height 18
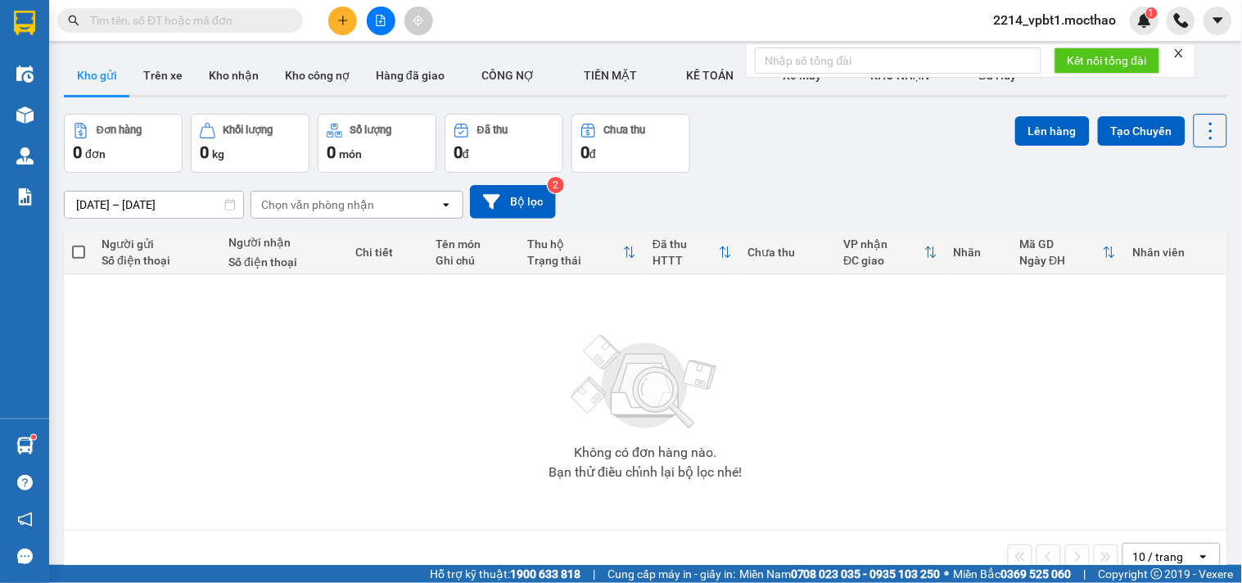
click at [210, 25] on input "text" at bounding box center [186, 20] width 193 height 18
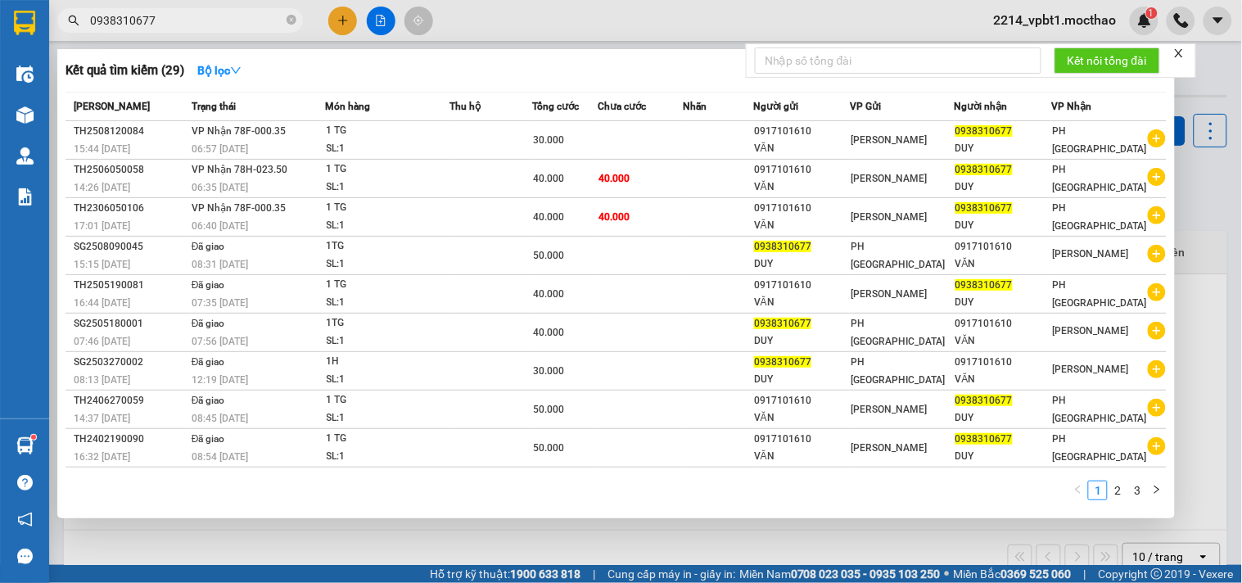
type input "0938310677"
click at [296, 20] on span "0938310677" at bounding box center [180, 20] width 246 height 25
click at [290, 17] on icon "close-circle" at bounding box center [292, 20] width 10 height 10
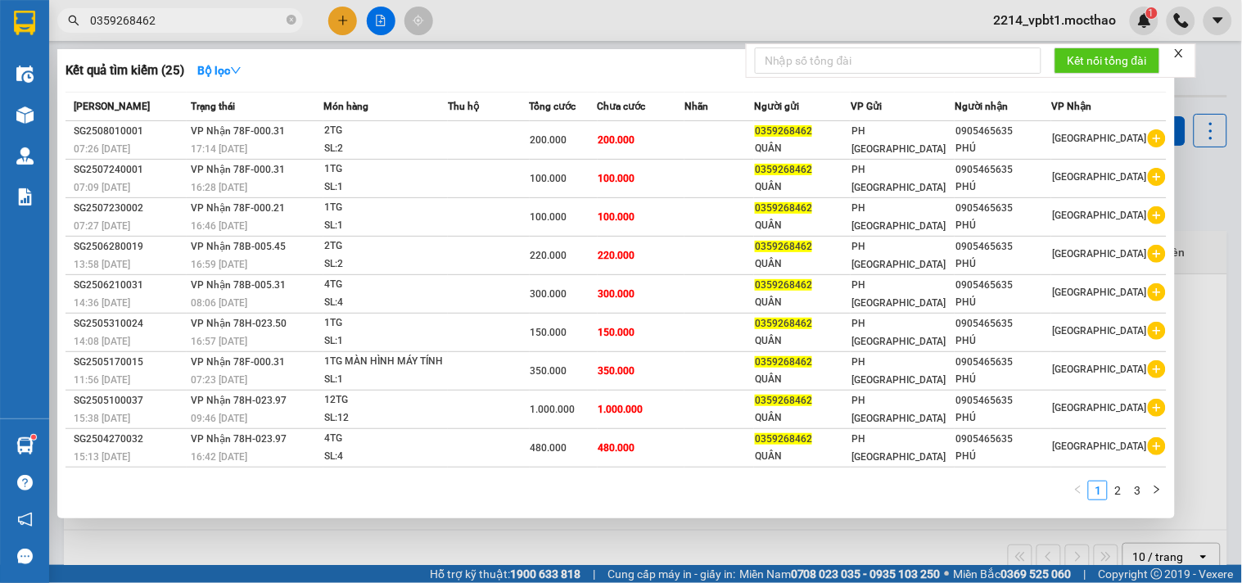
drag, startPoint x: 211, startPoint y: 15, endPoint x: 0, endPoint y: 127, distance: 239.2
click at [0, 127] on section "Kết quả [PERSON_NAME] ( 25 ) Bộ lọc Mã ĐH Trạng thái Món hàng Thu hộ Tổng [PERS…" at bounding box center [621, 291] width 1242 height 583
type input "0359268462"
click at [340, 14] on div at bounding box center [621, 291] width 1242 height 583
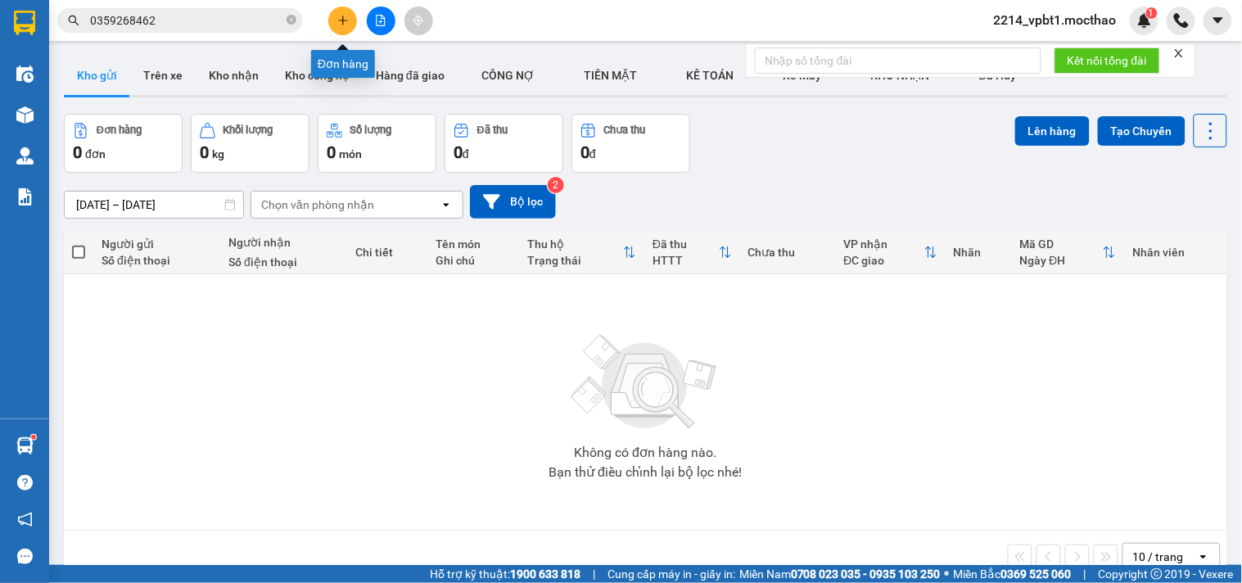
click at [341, 23] on icon "plus" at bounding box center [342, 20] width 11 height 11
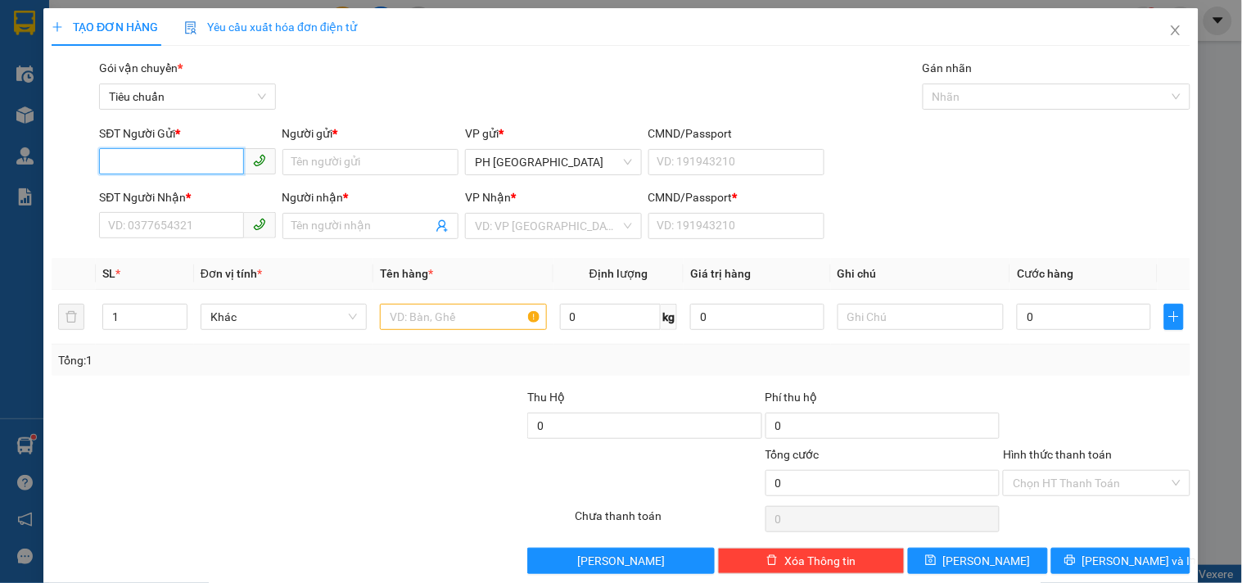
paste input "0359268462"
type input "0359268462"
click at [176, 205] on div "0359268462 - QUÂN" at bounding box center [185, 195] width 174 height 26
type input "QUÂN"
type input "0905465635"
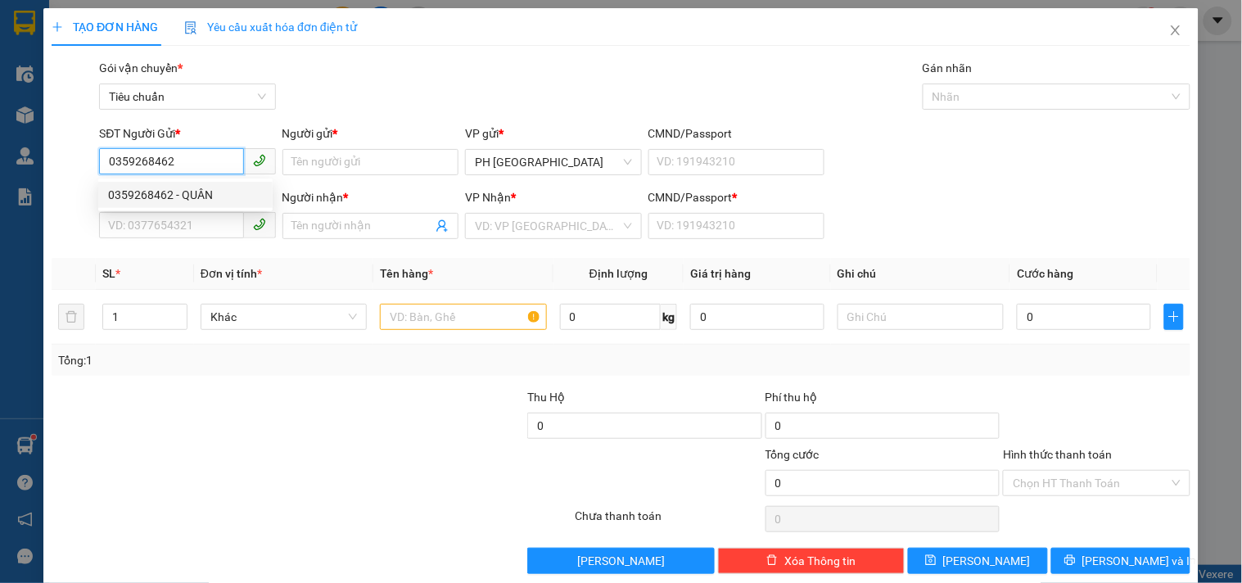
type input "PHÚ"
type input "1"
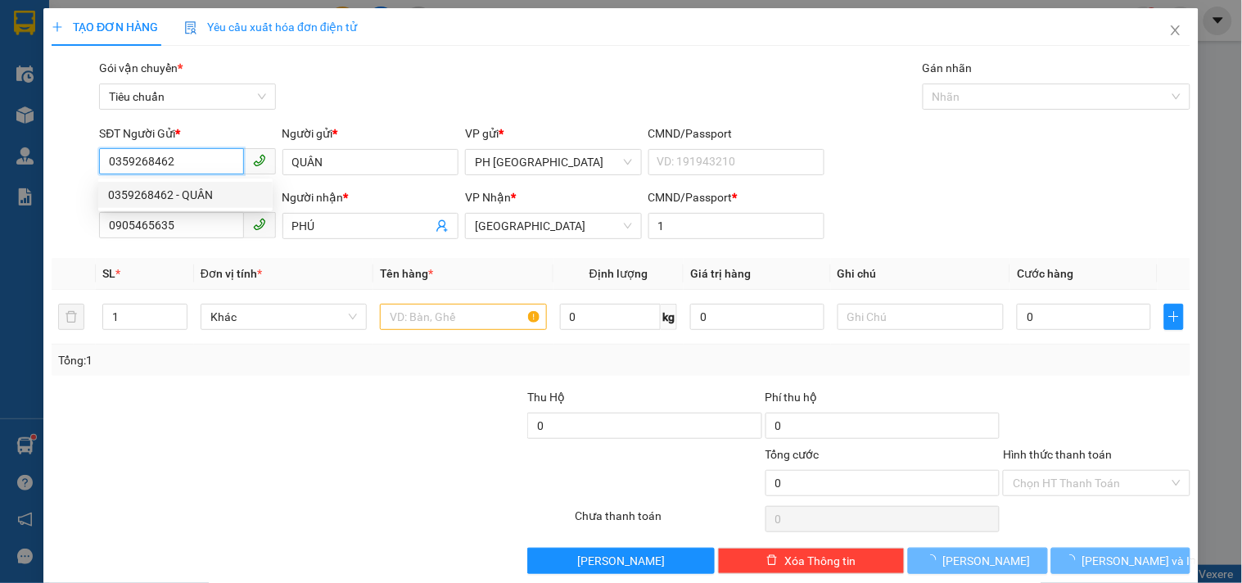
type input "60.000"
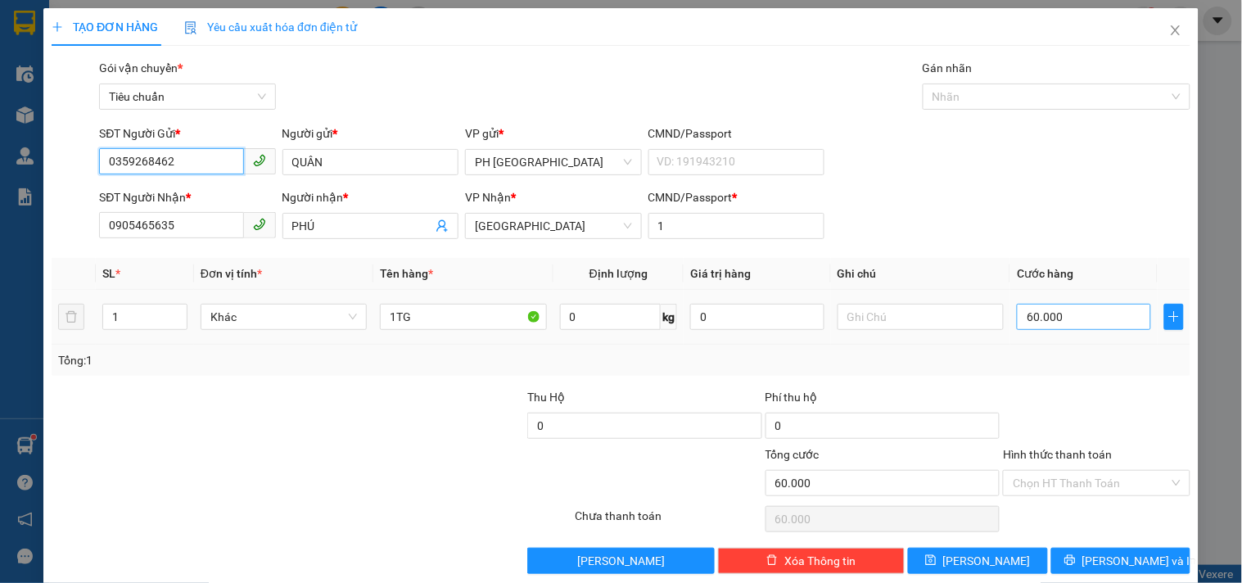
type input "0359268462"
click at [1073, 323] on input "60.000" at bounding box center [1084, 317] width 134 height 26
type input "1"
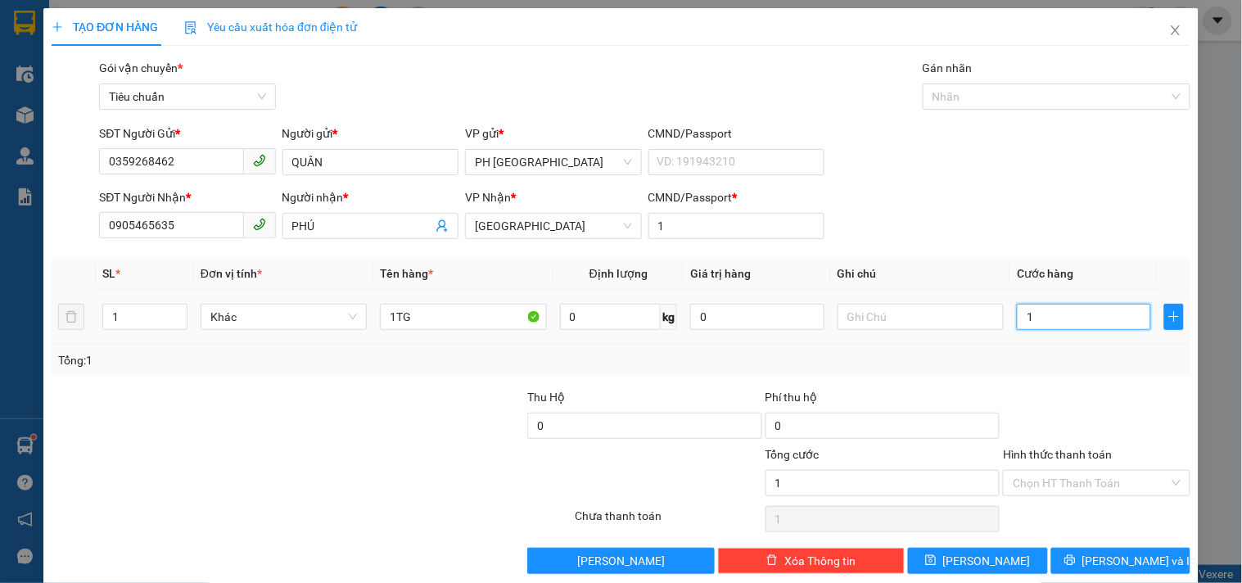
type input "10"
type input "100"
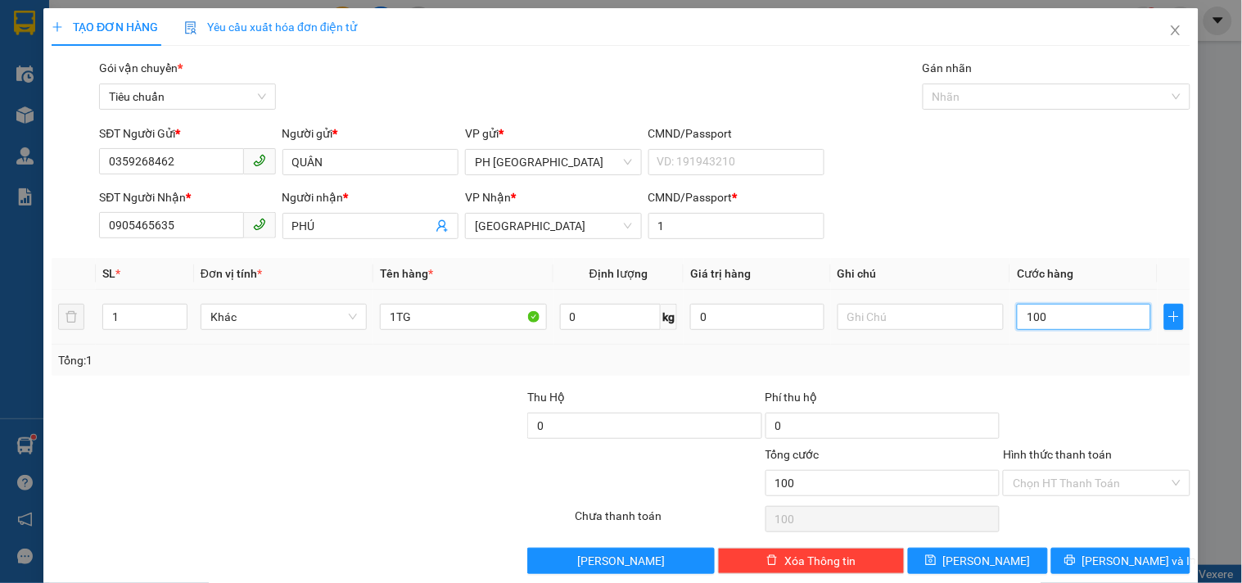
scroll to position [22, 0]
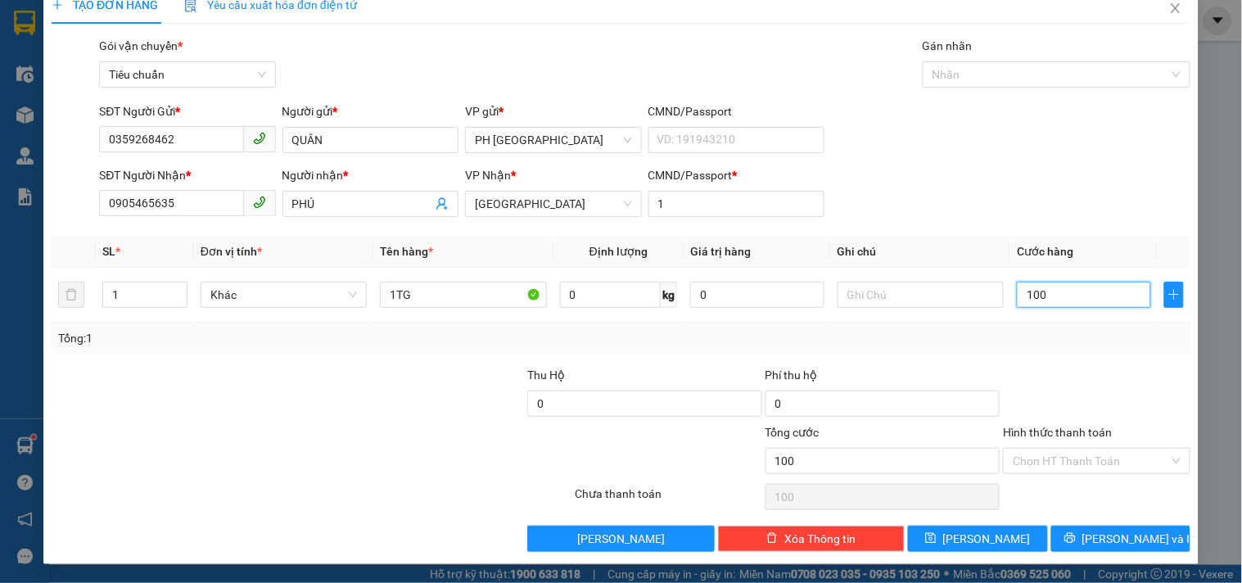
type input "100"
type input "100.000"
click at [1087, 574] on div "TẠO ĐƠN HÀNG Yêu cầu xuất [PERSON_NAME] điện tử Transit Pickup Surcharge Ids Tr…" at bounding box center [621, 291] width 1242 height 583
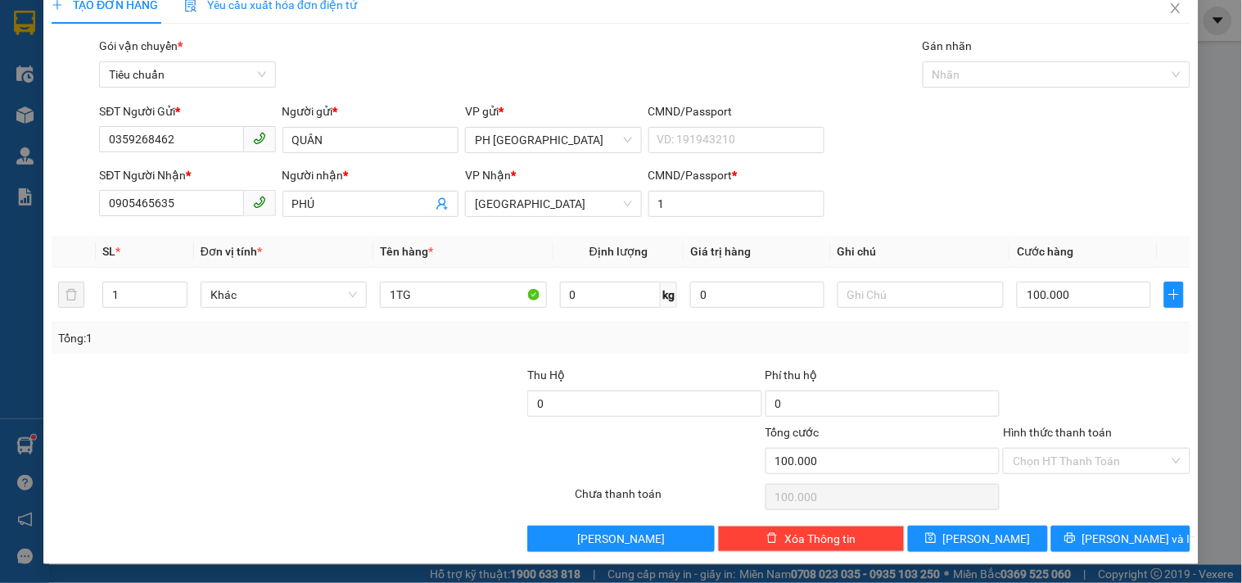
click at [1085, 555] on div "TẠO ĐƠN HÀNG Yêu cầu xuất [PERSON_NAME] điện tử Transit Pickup Surcharge Ids Tr…" at bounding box center [620, 275] width 1155 height 578
click at [1076, 539] on icon "printer" at bounding box center [1069, 537] width 11 height 11
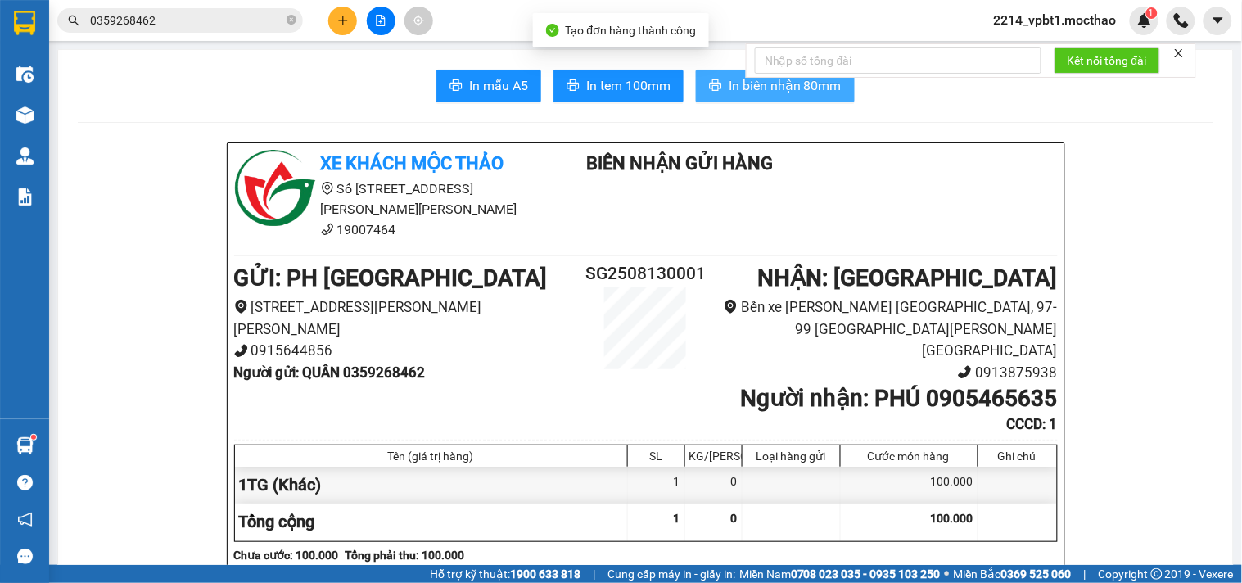
click at [779, 91] on span "In biên nhận 80mm" at bounding box center [785, 85] width 113 height 20
click at [761, 94] on span "In biên nhận 80mm" at bounding box center [785, 85] width 113 height 20
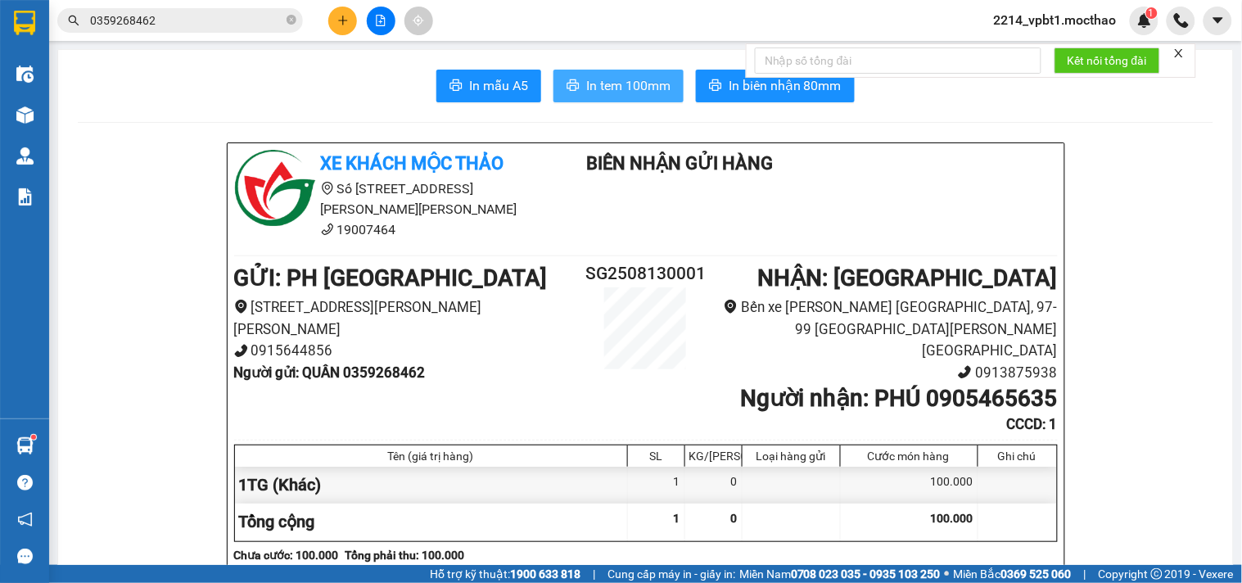
drag, startPoint x: 621, startPoint y: 84, endPoint x: 666, endPoint y: 87, distance: 45.1
click at [627, 87] on span "In tem 100mm" at bounding box center [628, 85] width 84 height 20
click at [288, 22] on icon "close-circle" at bounding box center [292, 20] width 10 height 10
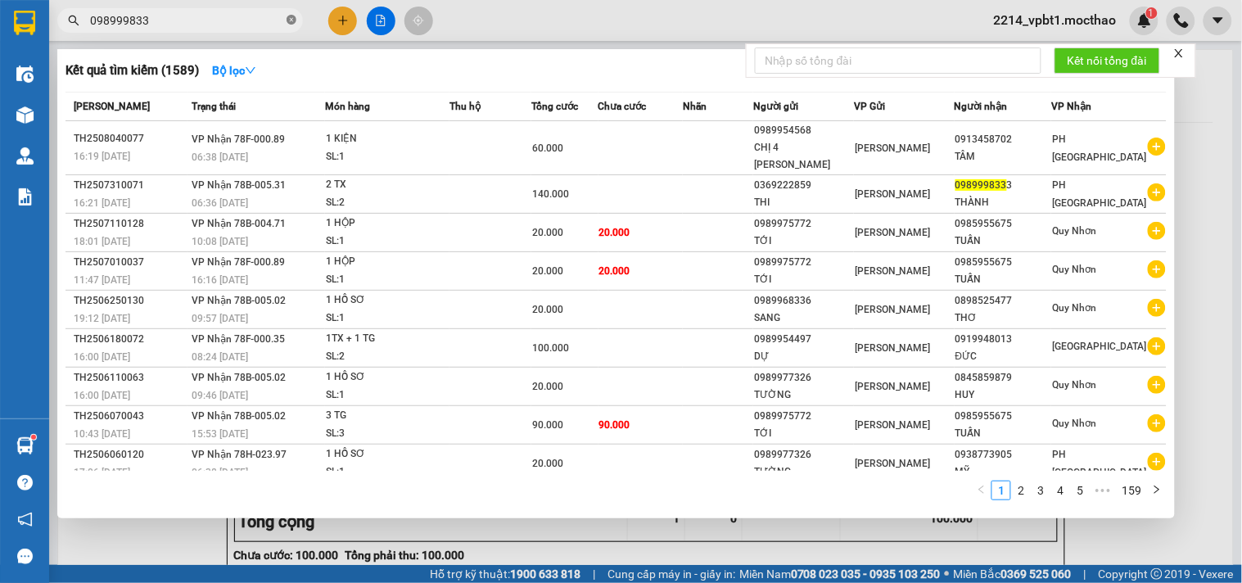
type input "0989998333"
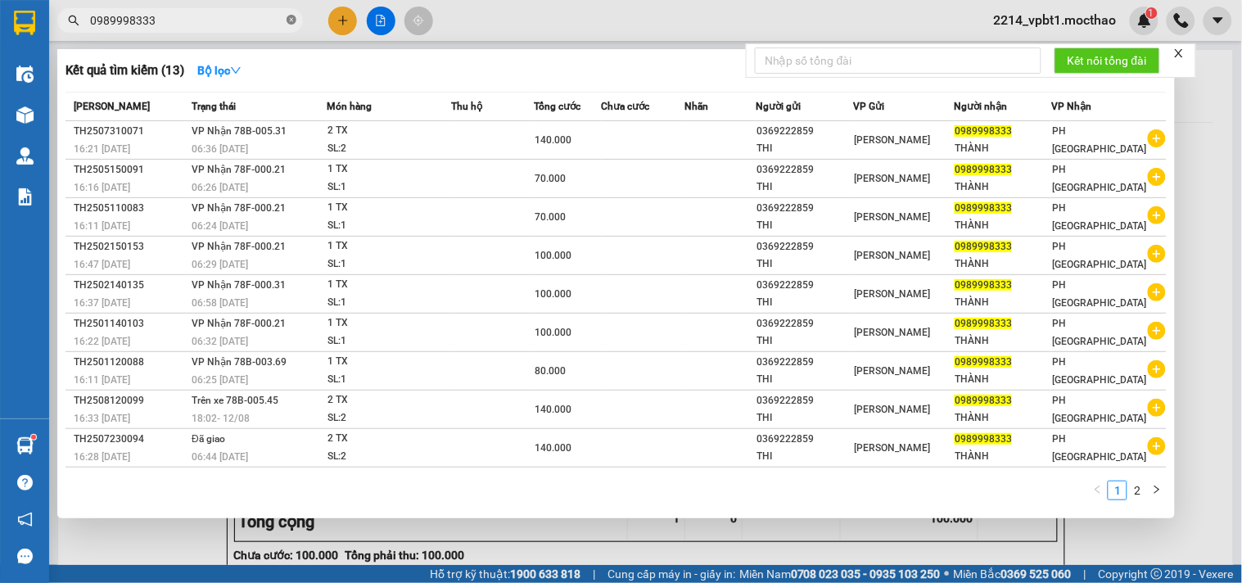
click at [288, 23] on icon "close-circle" at bounding box center [292, 20] width 10 height 10
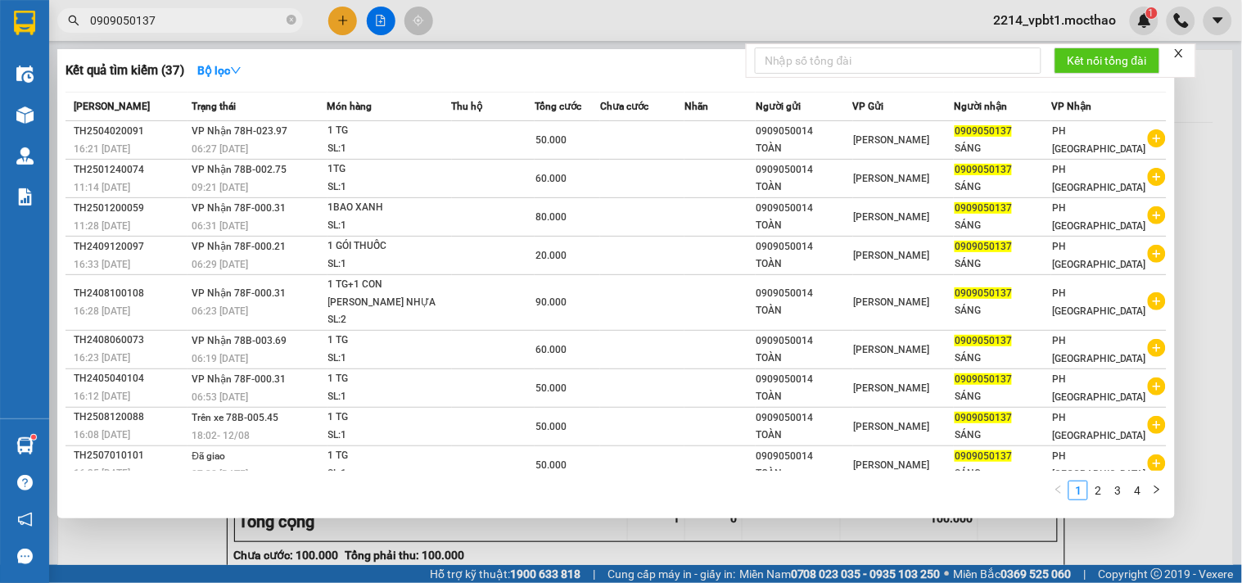
type input "0909050137"
click at [375, 23] on div at bounding box center [621, 291] width 1242 height 583
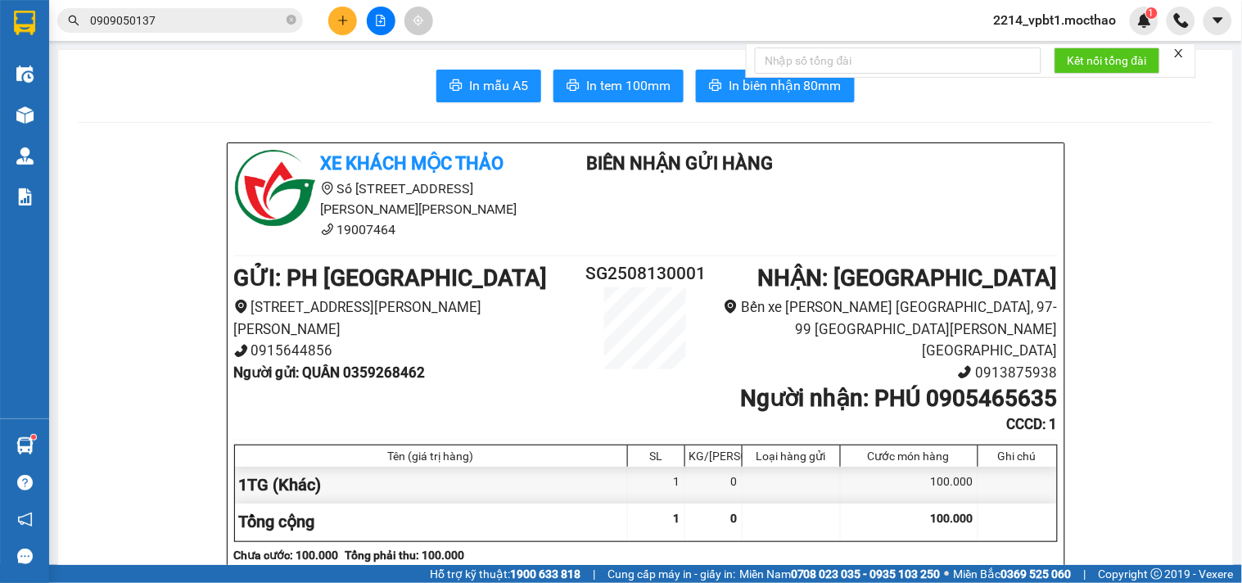
click at [375, 17] on icon "file-add" at bounding box center [380, 20] width 11 height 11
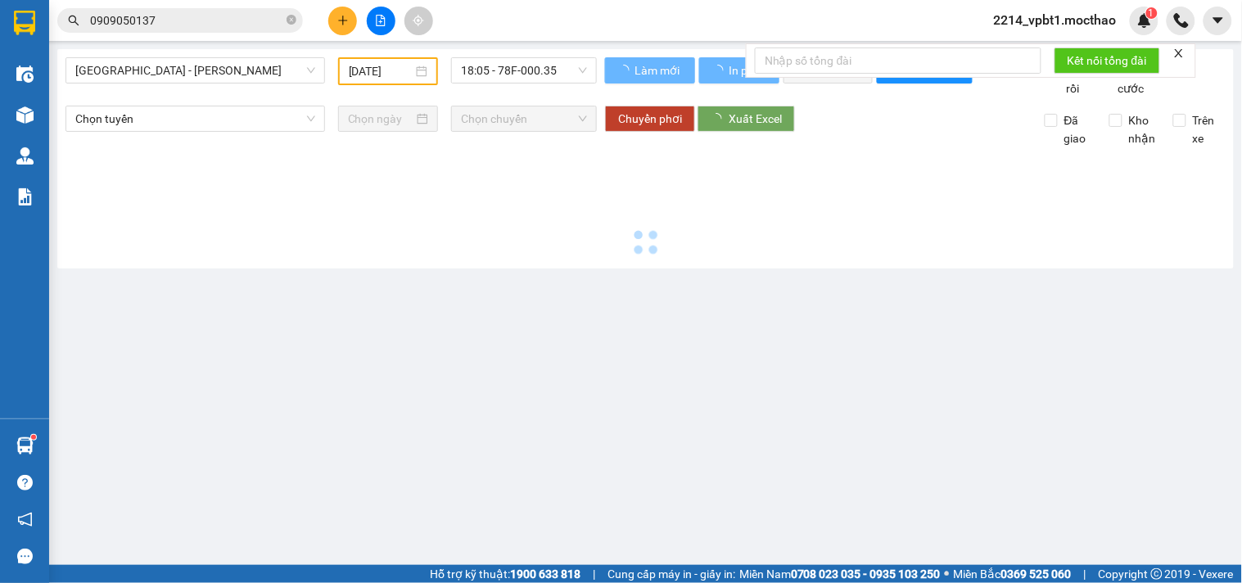
type input "[DATE]"
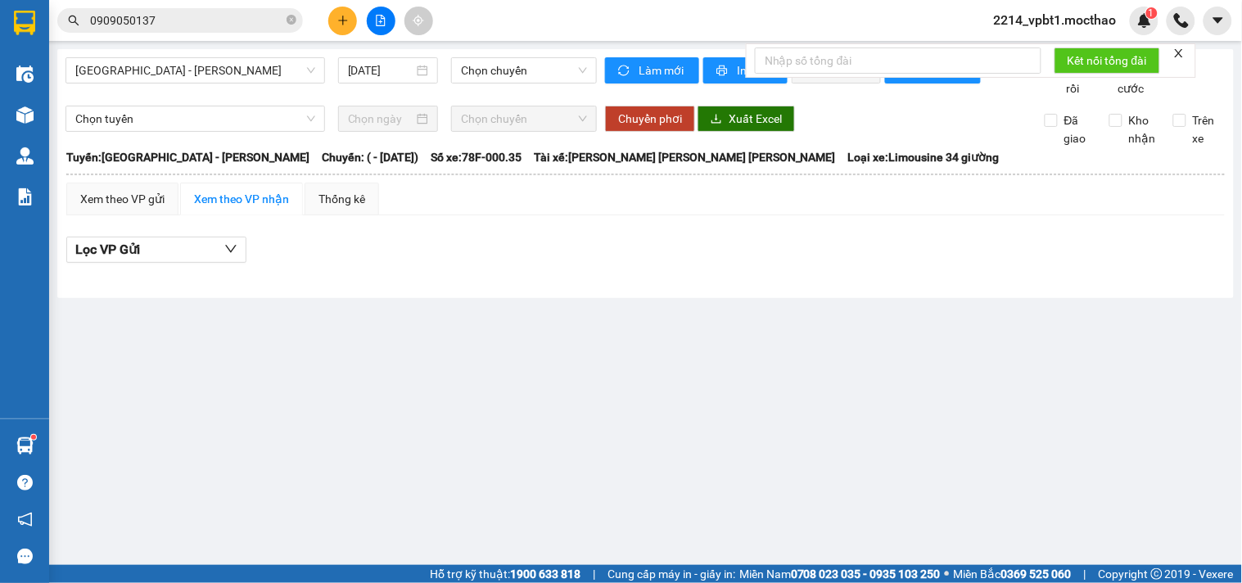
click at [194, 86] on div "[GEOGRAPHIC_DATA] - [PERSON_NAME] [DATE] [PERSON_NAME]" at bounding box center [331, 77] width 531 height 40
click at [194, 75] on span "[GEOGRAPHIC_DATA] - [PERSON_NAME]" at bounding box center [195, 70] width 240 height 25
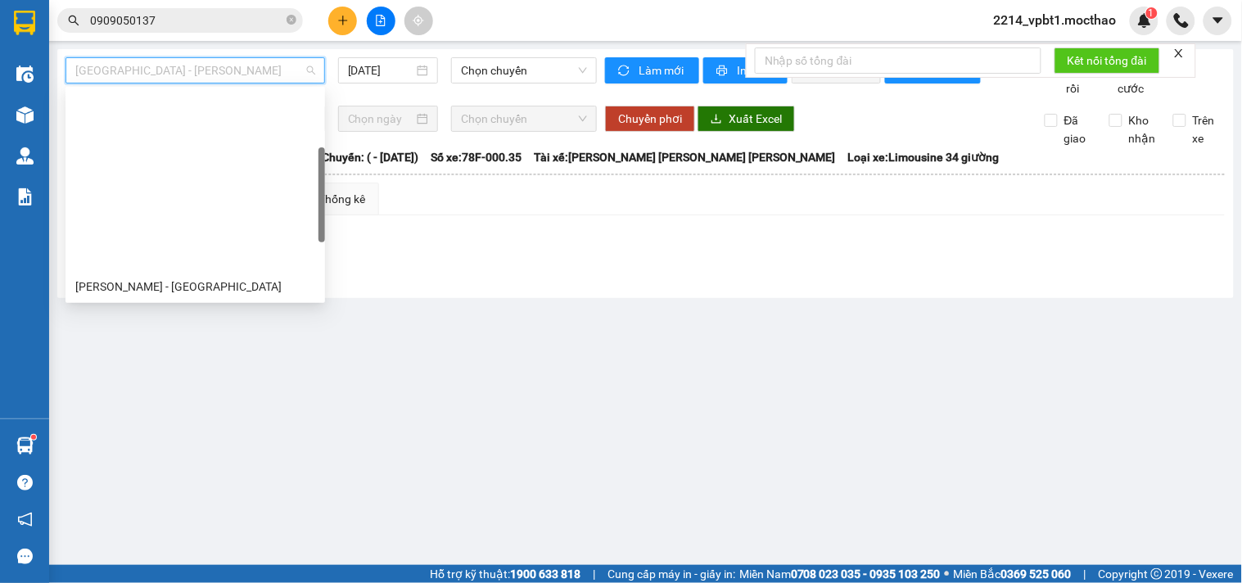
click at [147, 435] on div "Đà Nẵng - [PERSON_NAME]" at bounding box center [195, 444] width 240 height 18
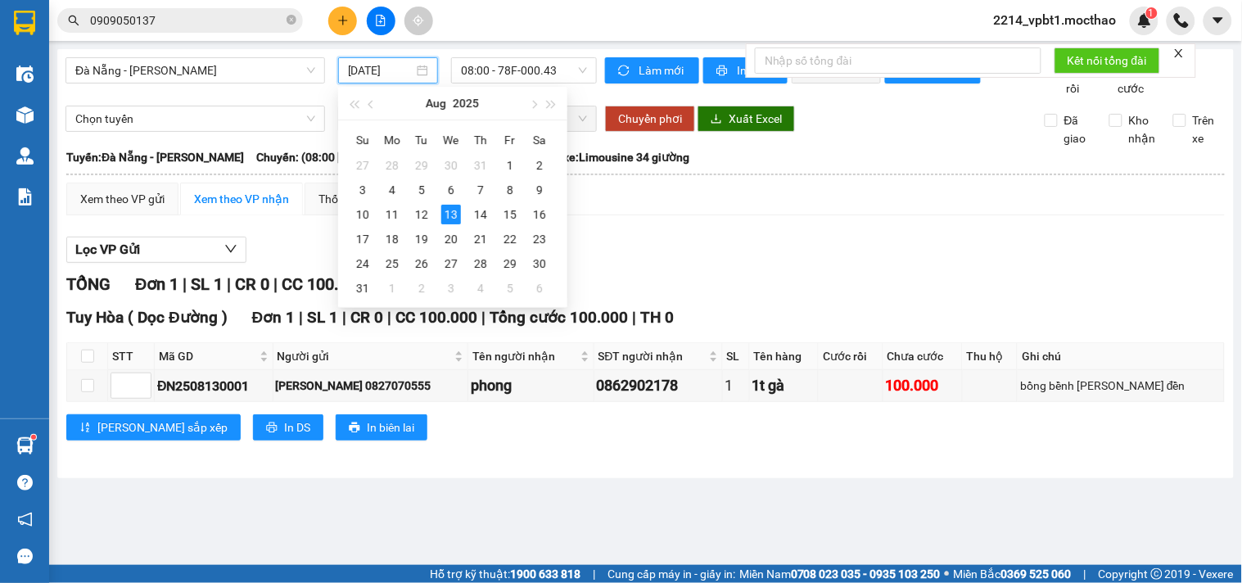
click at [368, 75] on input "[DATE]" at bounding box center [381, 70] width 66 height 18
click at [387, 215] on div "11" at bounding box center [392, 215] width 20 height 20
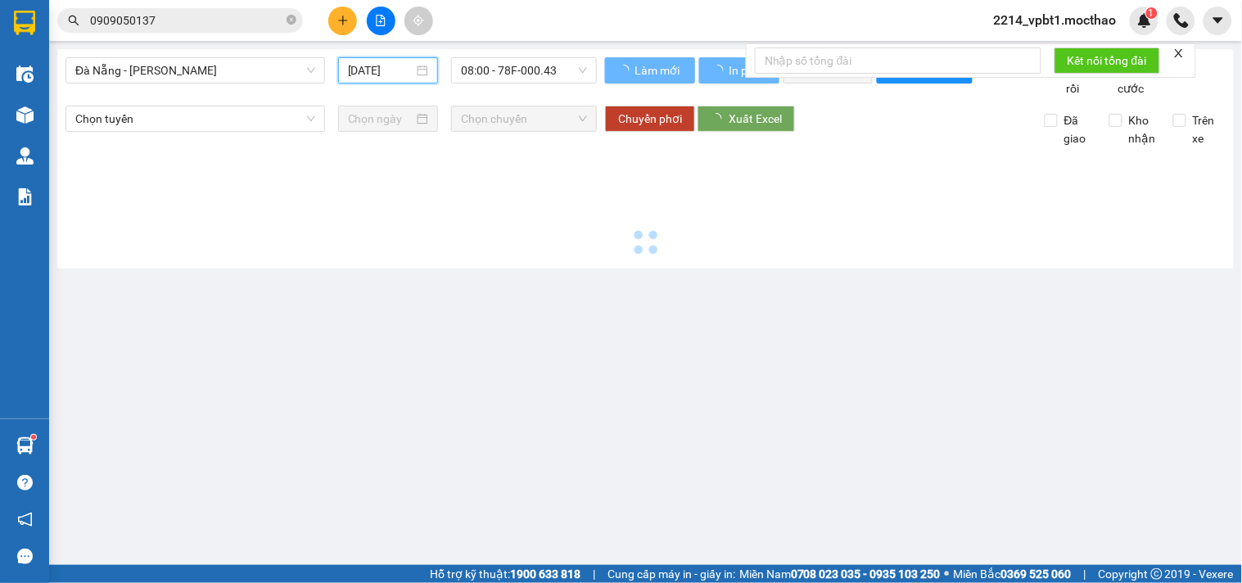
type input "[DATE]"
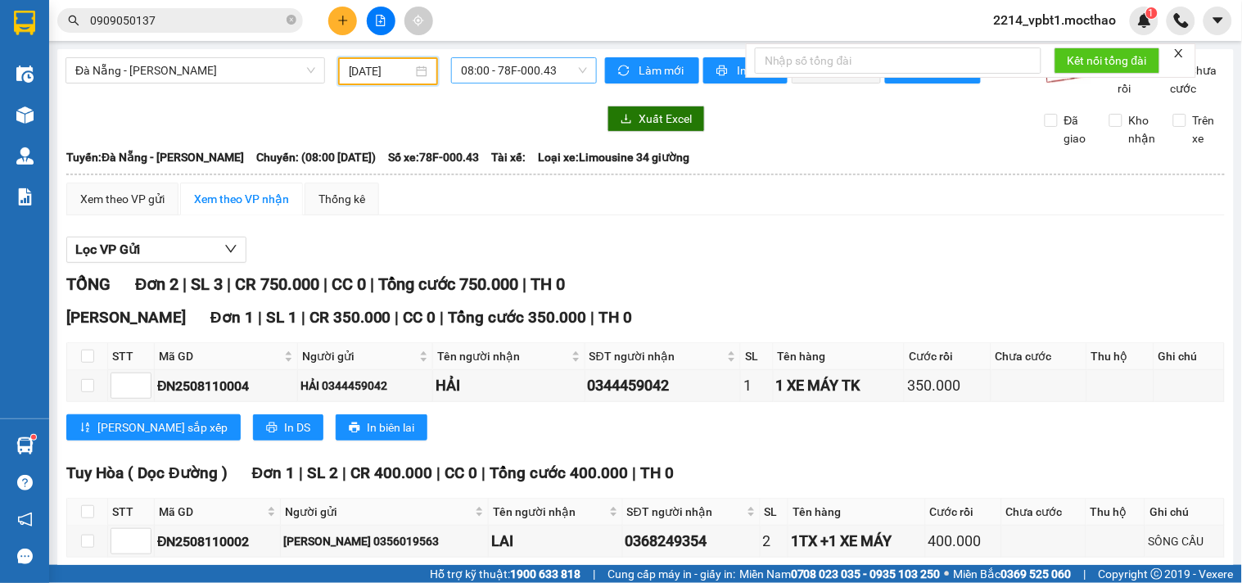
click at [497, 75] on span "08:00 - 78F-000.43" at bounding box center [524, 70] width 126 height 25
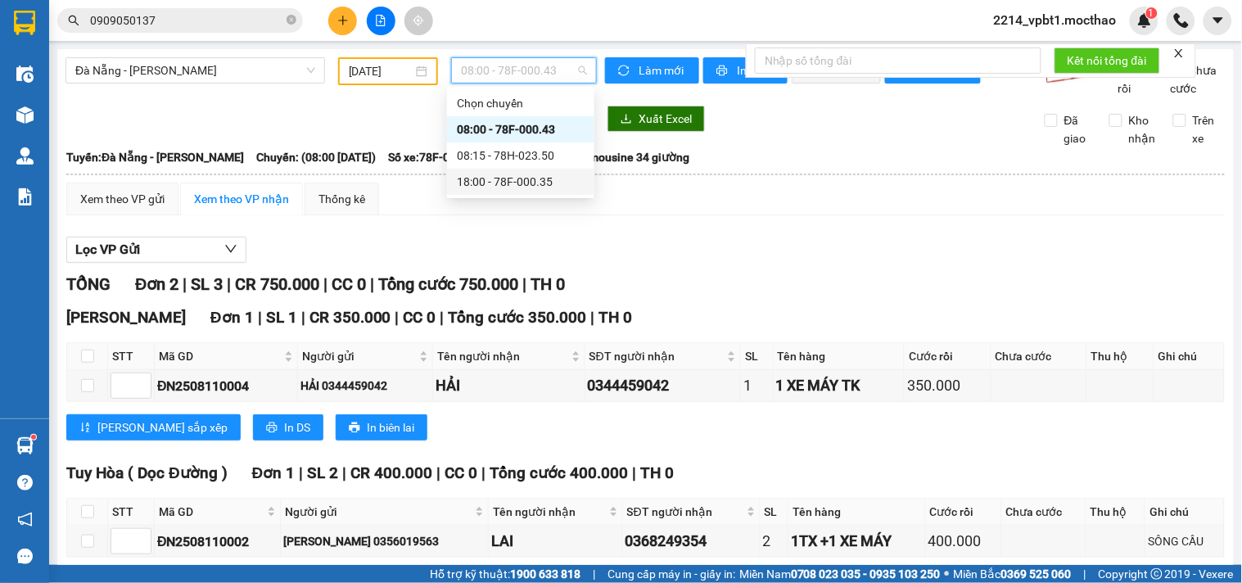
click at [506, 178] on div "18:00 - 78F-000.35" at bounding box center [521, 182] width 128 height 18
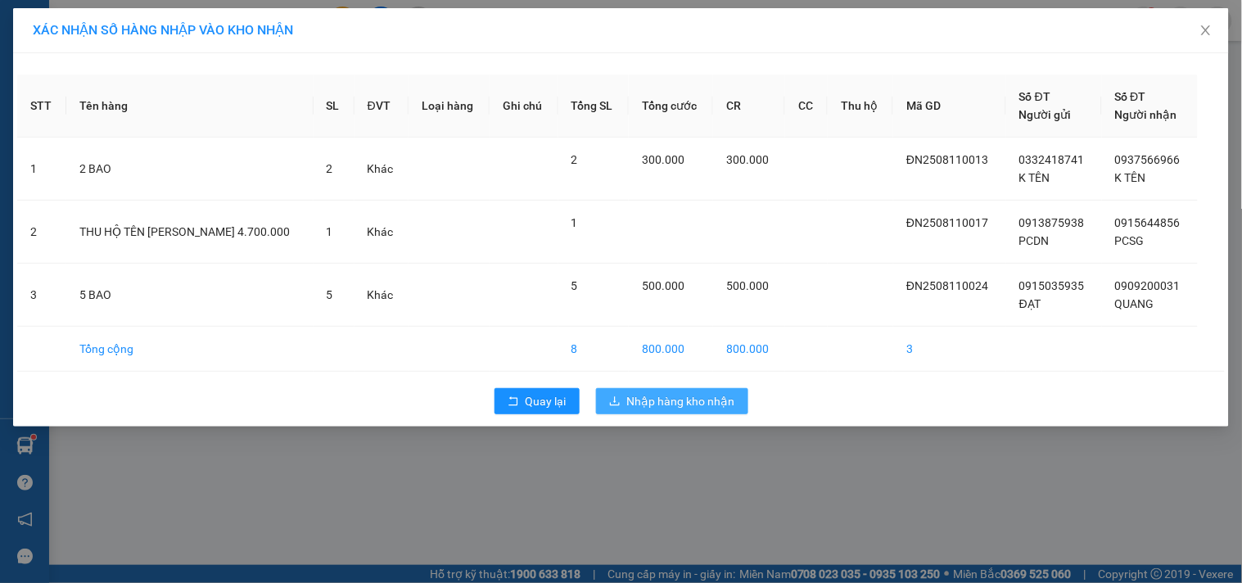
click at [648, 404] on span "Nhập hàng kho nhận" at bounding box center [681, 401] width 108 height 18
